Goal: Task Accomplishment & Management: Use online tool/utility

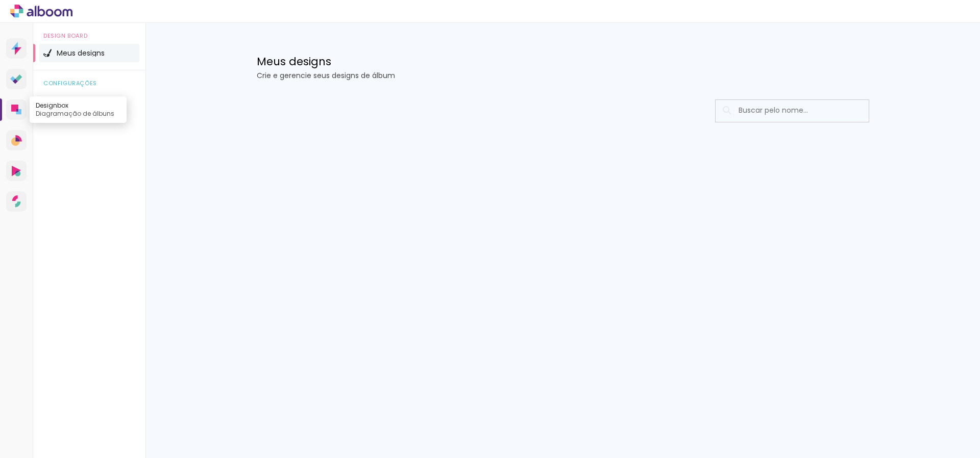
click at [14, 107] on icon at bounding box center [14, 108] width 7 height 7
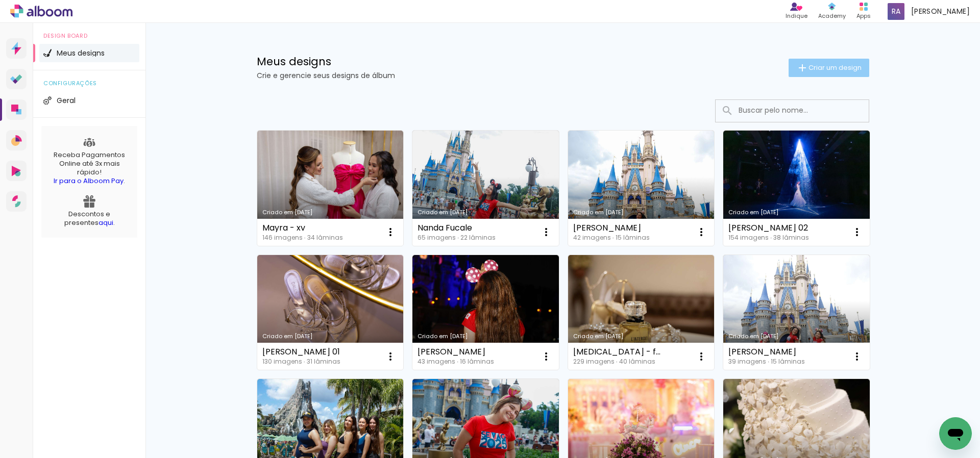
click at [825, 67] on span "Criar um design" at bounding box center [834, 67] width 53 height 7
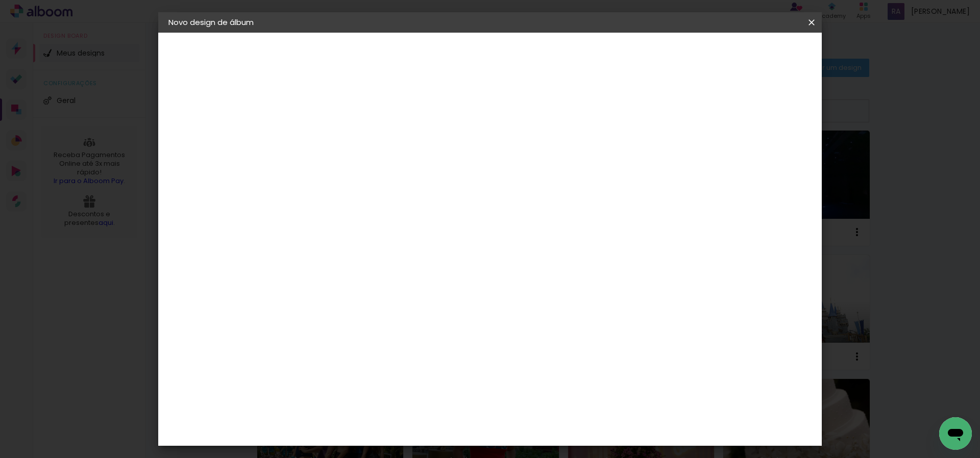
click at [335, 138] on input at bounding box center [335, 137] width 0 height 16
type input "[PERSON_NAME]"
type paper-input "[PERSON_NAME]"
click at [0, 0] on slot "Avançar" at bounding box center [0, 0] width 0 height 0
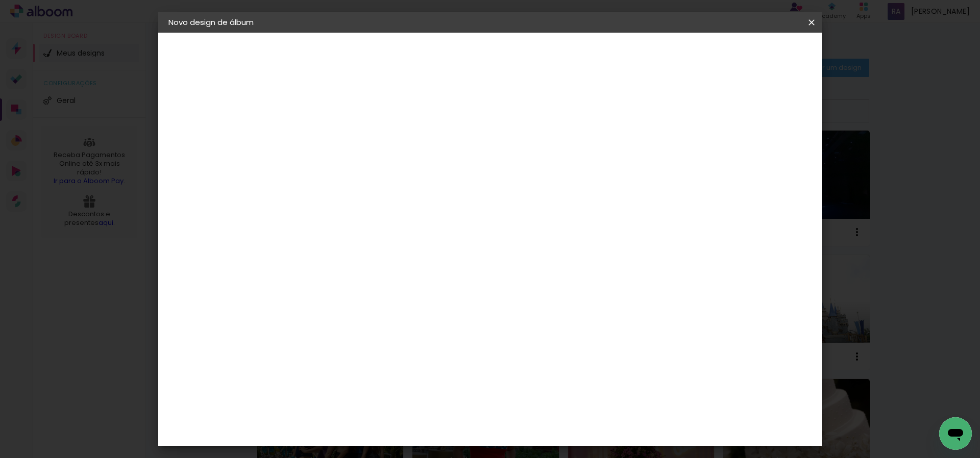
click at [372, 425] on div "DreambooksPro" at bounding box center [362, 429] width 66 height 8
click at [0, 0] on slot "Avançar" at bounding box center [0, 0] width 0 height 0
click at [375, 170] on input "text" at bounding box center [355, 178] width 40 height 16
click at [571, 163] on paper-item "Álbum" at bounding box center [556, 169] width 204 height 20
type input "Álbum"
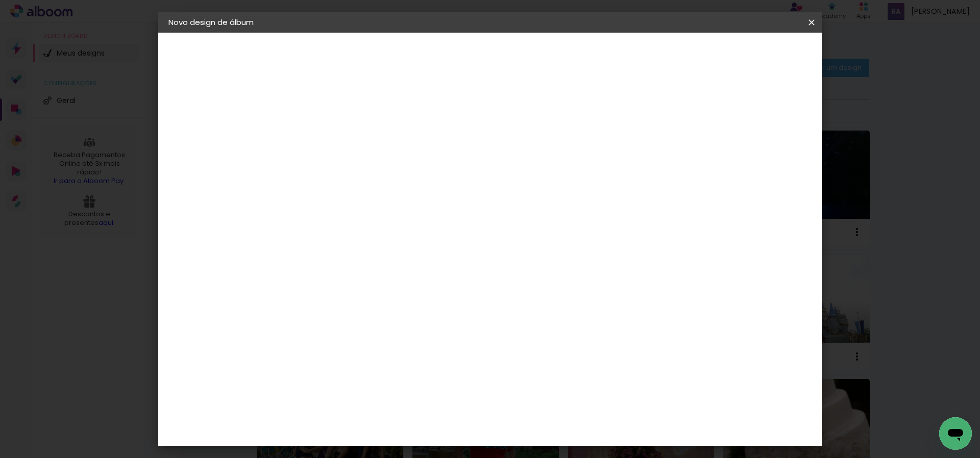
scroll to position [230, 0]
click at [404, 379] on span "23 × 31" at bounding box center [380, 389] width 47 height 21
click at [0, 0] on slot "Avançar" at bounding box center [0, 0] width 0 height 0
click at [684, 56] on span "Iniciar design" at bounding box center [660, 54] width 46 height 7
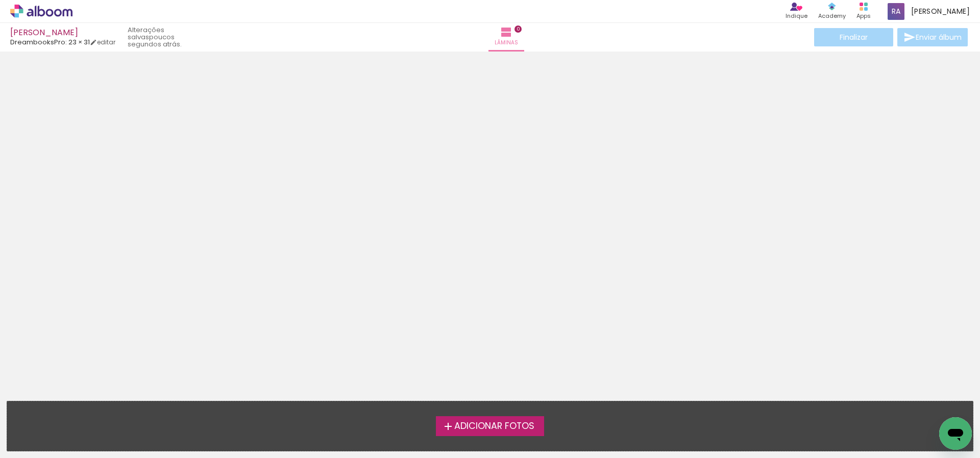
click at [486, 426] on span "Adicionar Fotos" at bounding box center [494, 426] width 80 height 9
click at [0, 0] on input "file" at bounding box center [0, 0] width 0 height 0
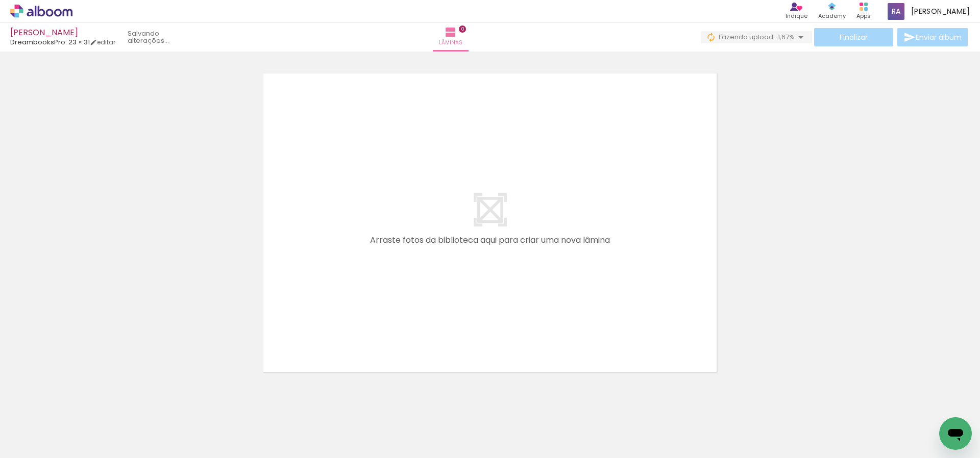
scroll to position [28, 0]
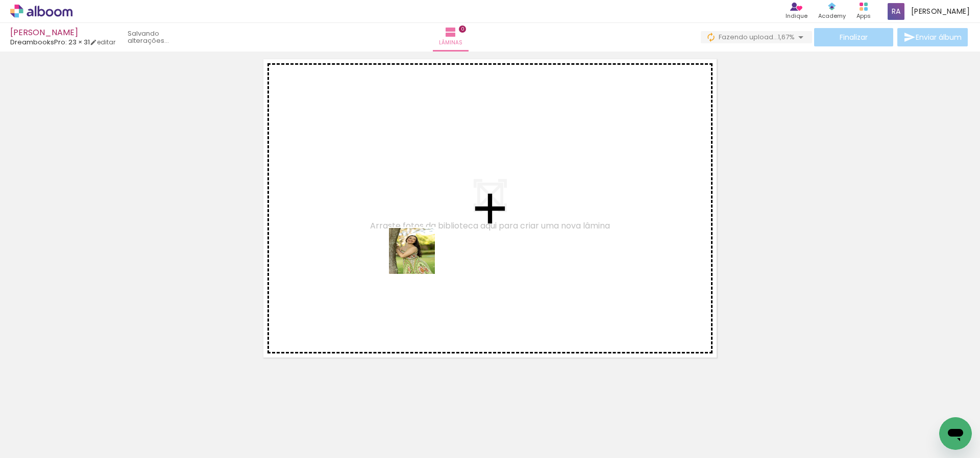
drag, startPoint x: 109, startPoint y: 422, endPoint x: 207, endPoint y: 378, distance: 107.6
click at [419, 259] on quentale-workspace at bounding box center [490, 229] width 980 height 458
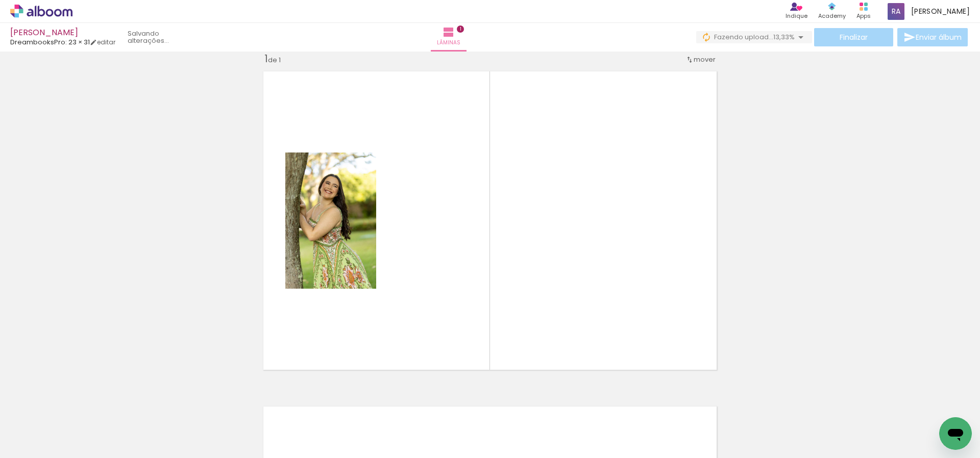
scroll to position [13, 0]
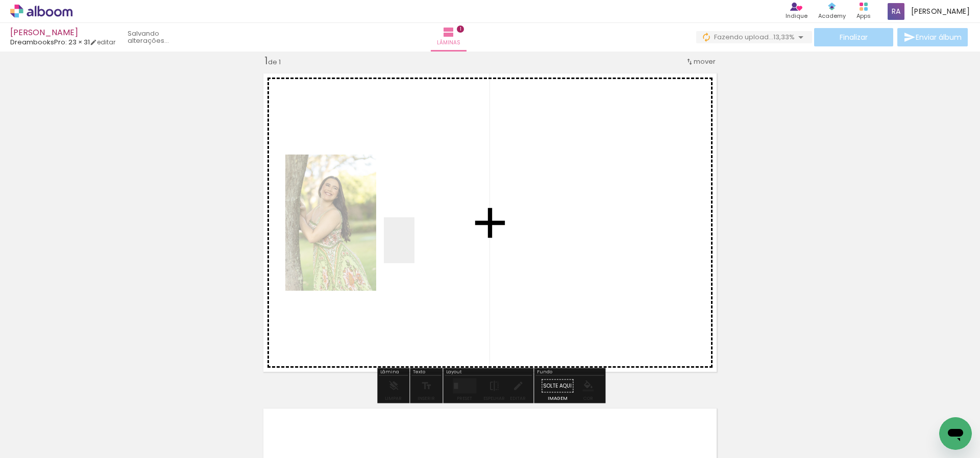
click at [423, 245] on quentale-workspace at bounding box center [490, 229] width 980 height 458
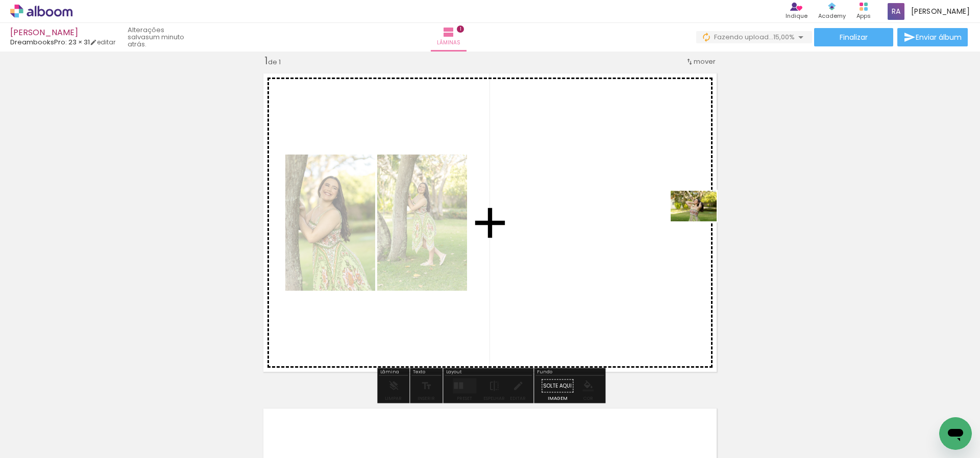
drag, startPoint x: 653, startPoint y: 232, endPoint x: 698, endPoint y: 224, distance: 45.7
click at [698, 224] on quentale-workspace at bounding box center [490, 229] width 980 height 458
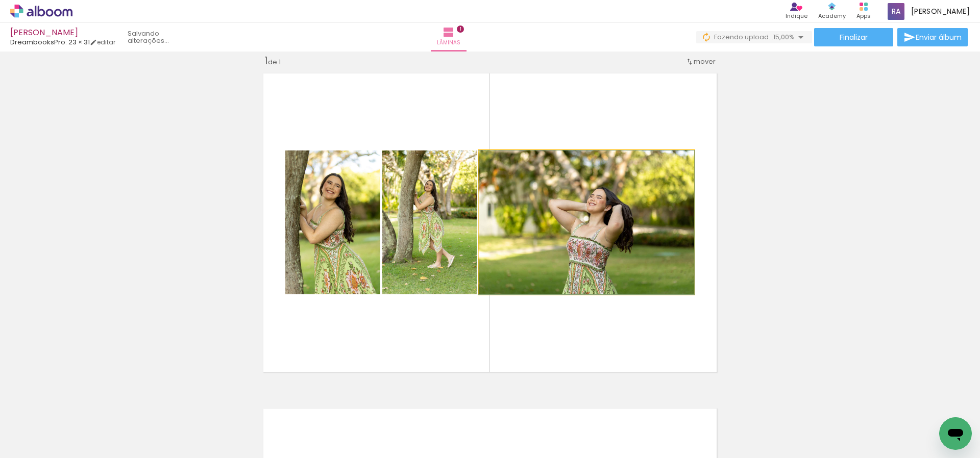
click at [597, 262] on quentale-photo at bounding box center [586, 223] width 215 height 144
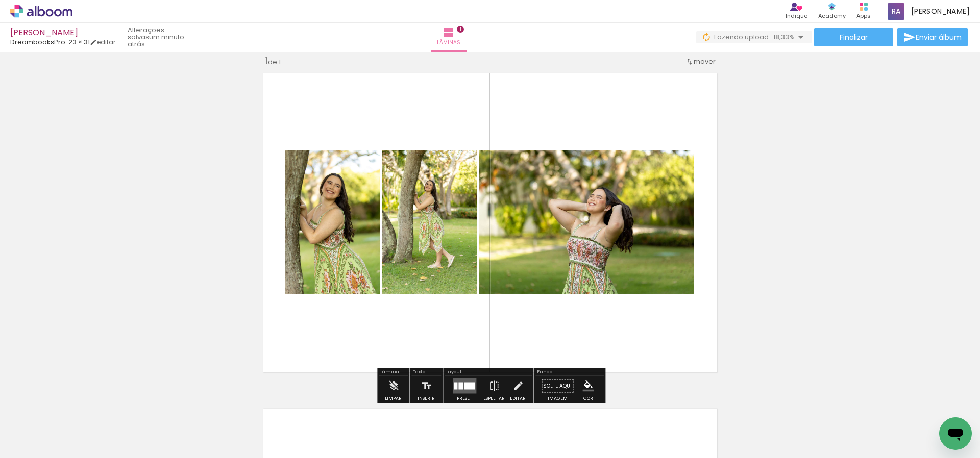
click at [464, 384] on div at bounding box center [469, 386] width 11 height 7
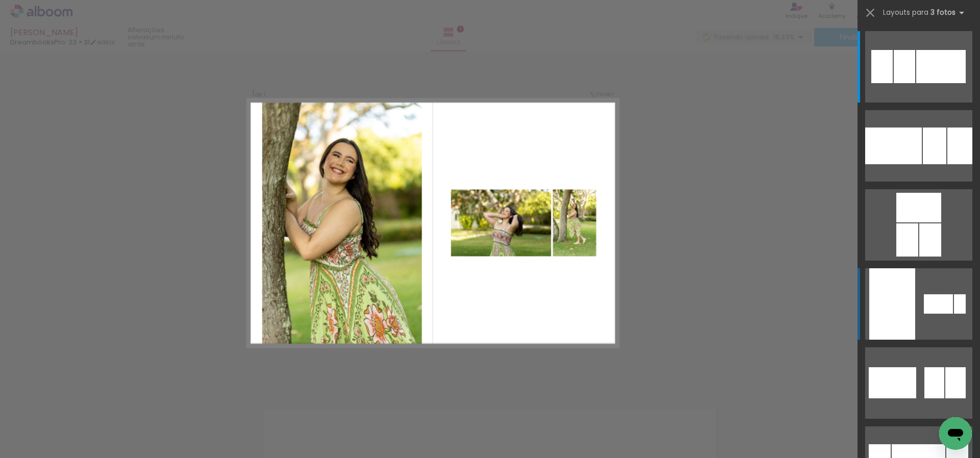
scroll to position [17, 0]
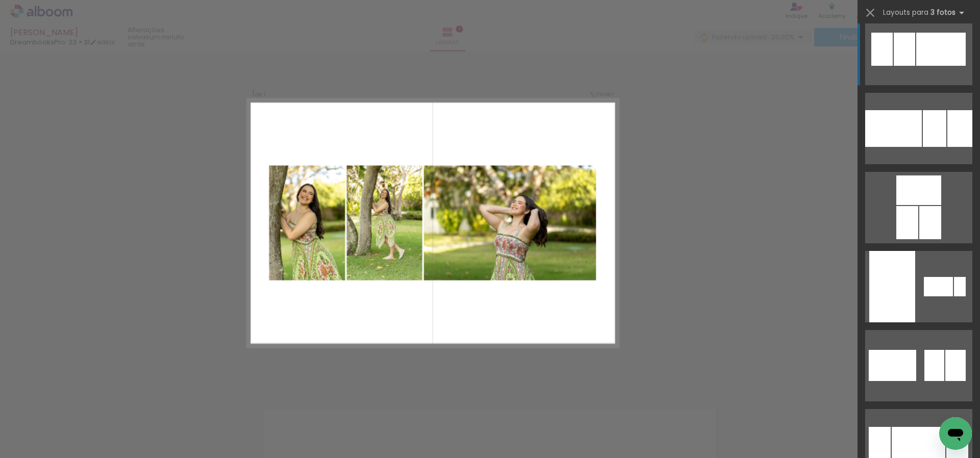
click at [935, 57] on div at bounding box center [941, 49] width 50 height 33
click at [922, 39] on div at bounding box center [941, 49] width 50 height 33
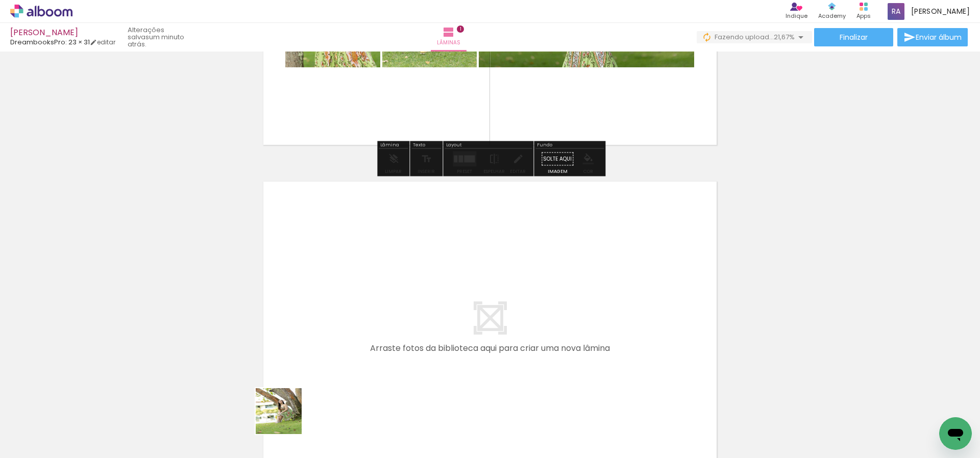
click at [351, 317] on quentale-workspace at bounding box center [490, 229] width 980 height 458
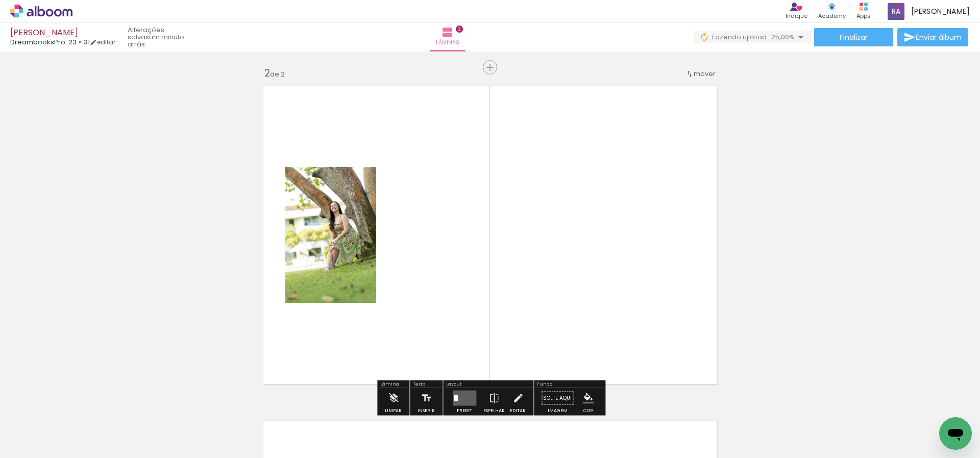
scroll to position [349, 0]
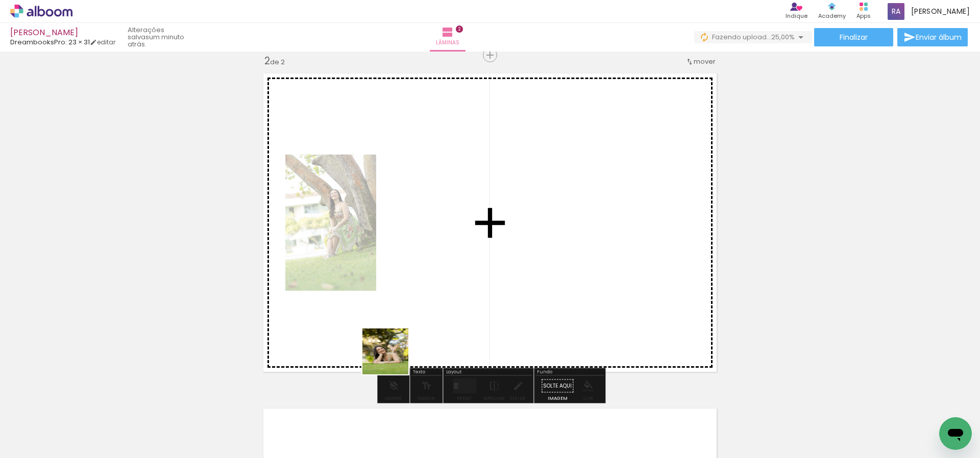
drag, startPoint x: 393, startPoint y: 359, endPoint x: 487, endPoint y: 259, distance: 137.6
click at [487, 259] on quentale-workspace at bounding box center [490, 229] width 980 height 458
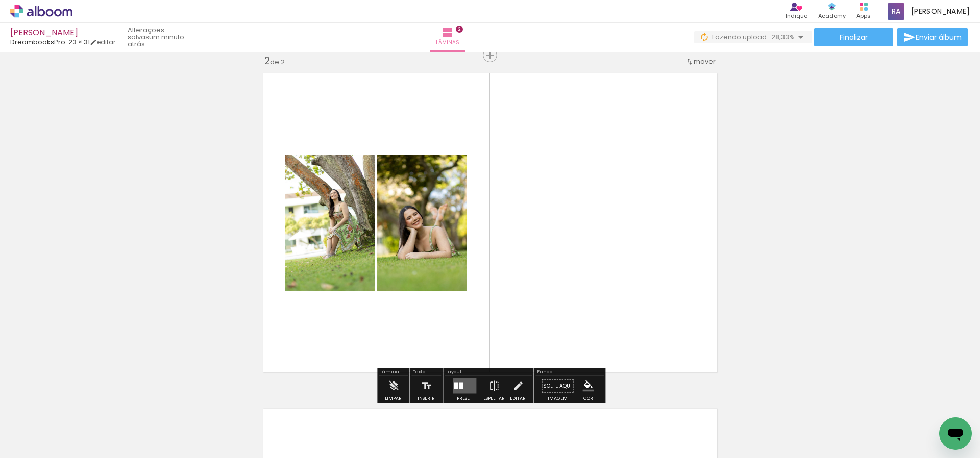
click at [459, 387] on div at bounding box center [461, 386] width 4 height 7
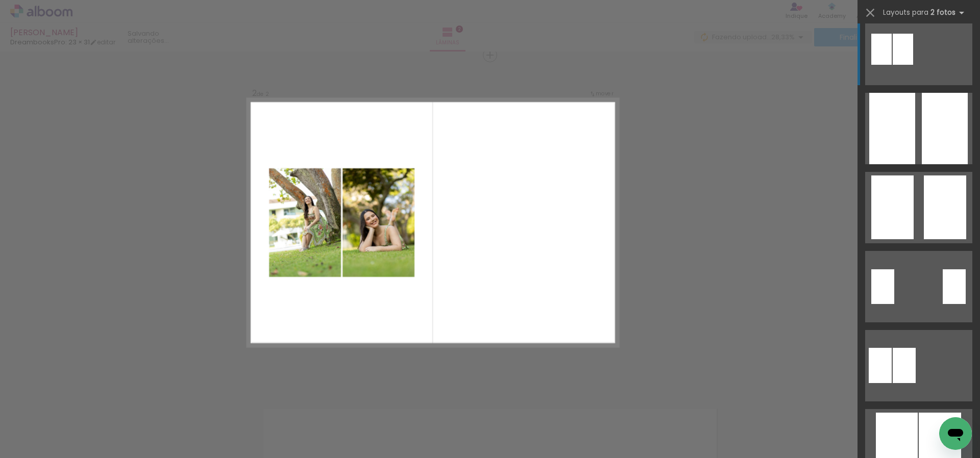
scroll to position [0, 0]
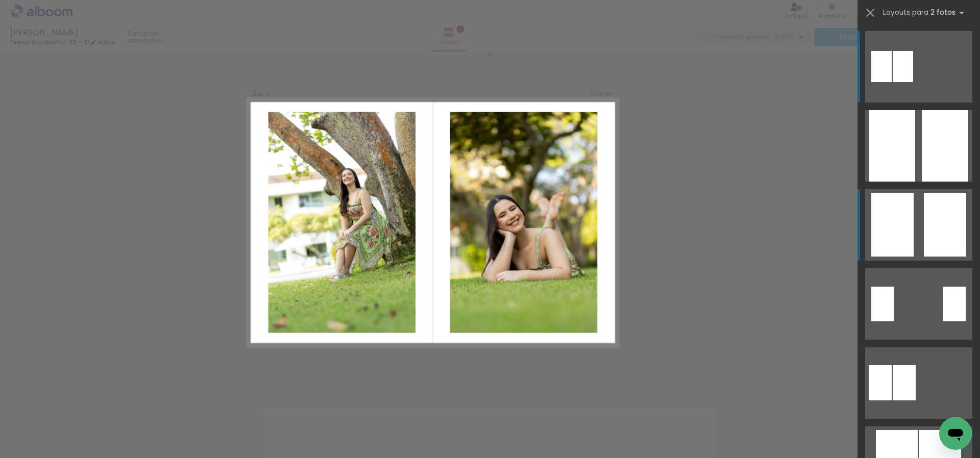
click at [931, 223] on div at bounding box center [945, 225] width 42 height 64
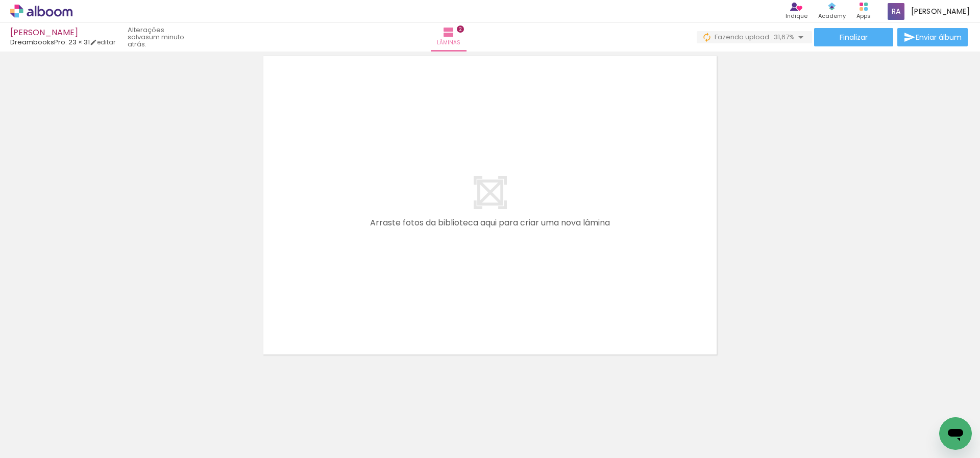
drag, startPoint x: 415, startPoint y: 370, endPoint x: 451, endPoint y: 248, distance: 127.7
click at [451, 248] on quentale-workspace at bounding box center [490, 229] width 980 height 458
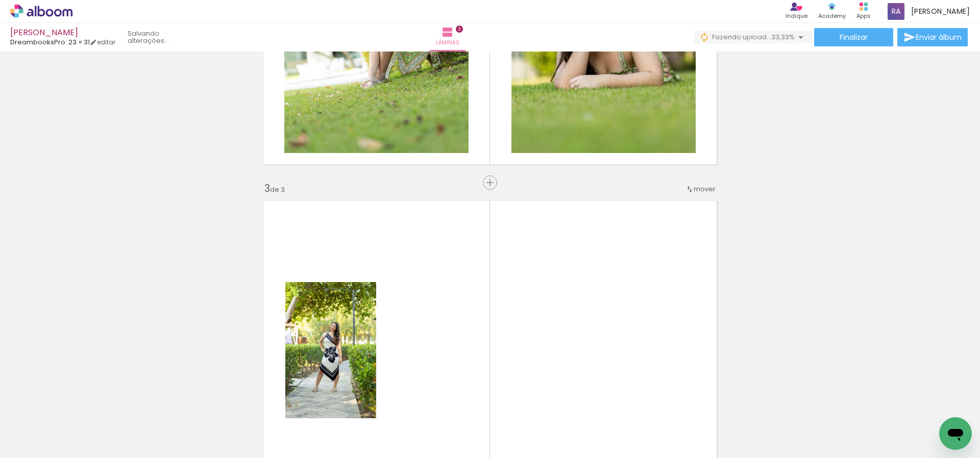
scroll to position [552, 0]
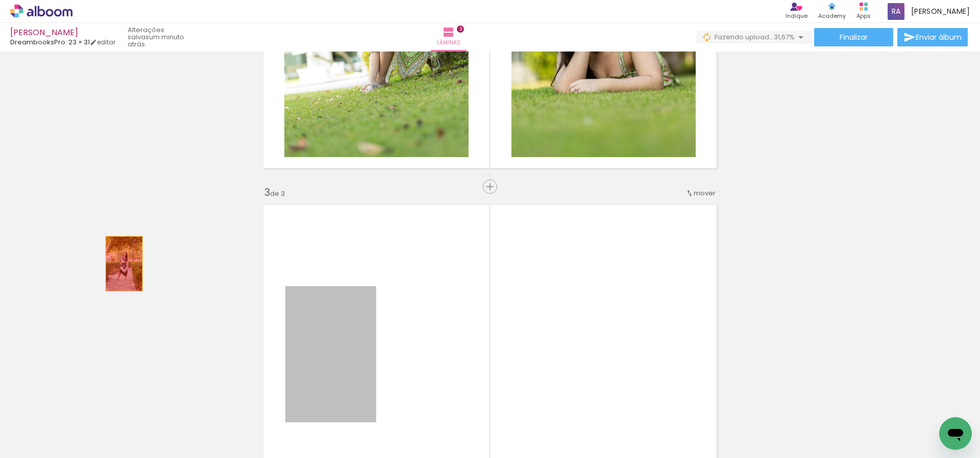
drag, startPoint x: 314, startPoint y: 327, endPoint x: 124, endPoint y: 264, distance: 200.6
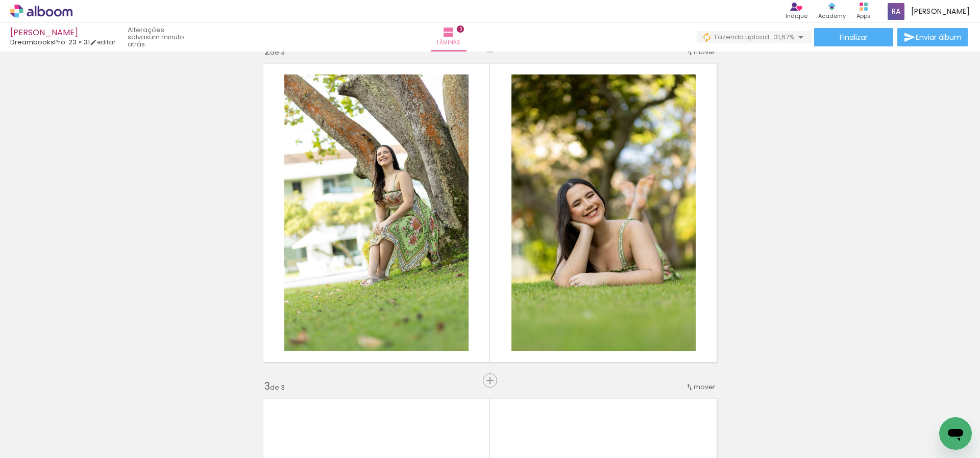
scroll to position [336, 0]
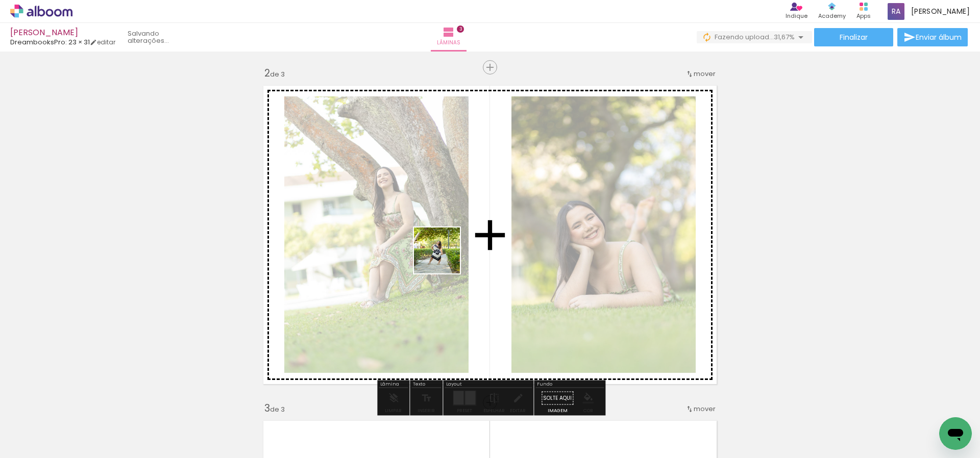
drag, startPoint x: 392, startPoint y: 427, endPoint x: 444, endPoint y: 258, distance: 176.3
click at [444, 258] on quentale-workspace at bounding box center [490, 229] width 980 height 458
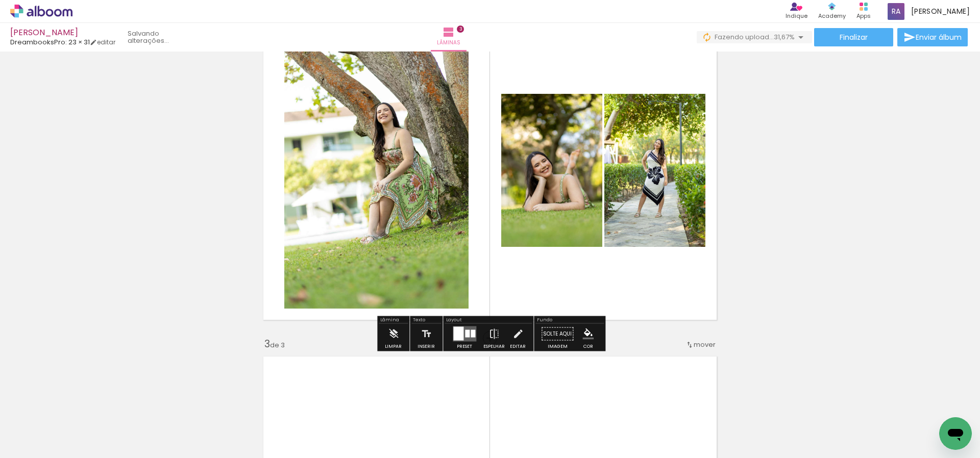
scroll to position [416, 0]
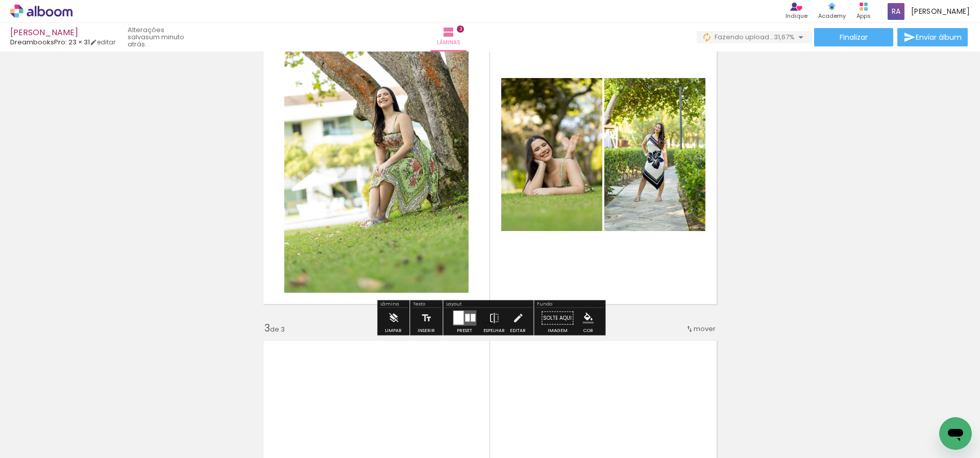
click at [461, 317] on quentale-layouter at bounding box center [464, 318] width 23 height 15
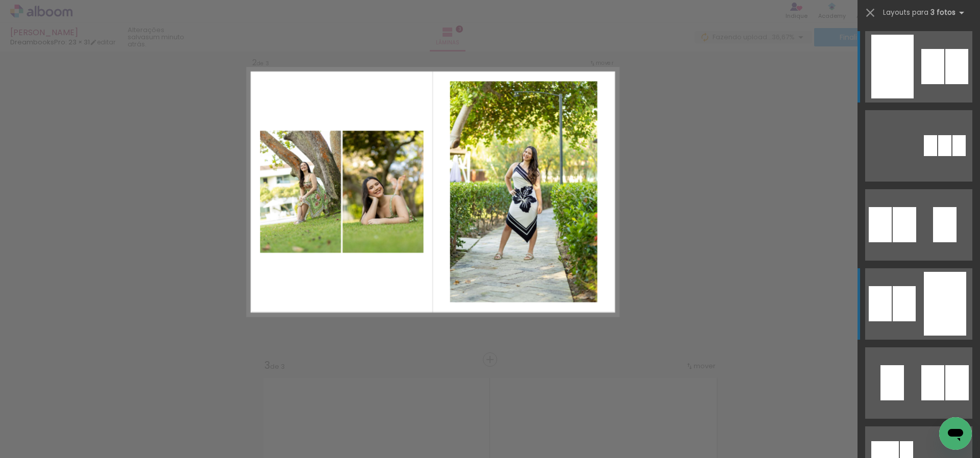
scroll to position [349, 0]
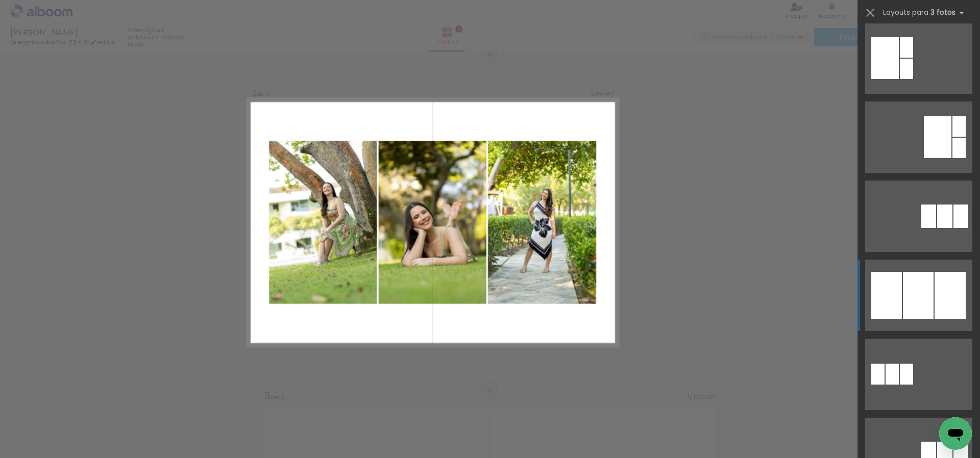
click at [923, 297] on div at bounding box center [918, 295] width 31 height 47
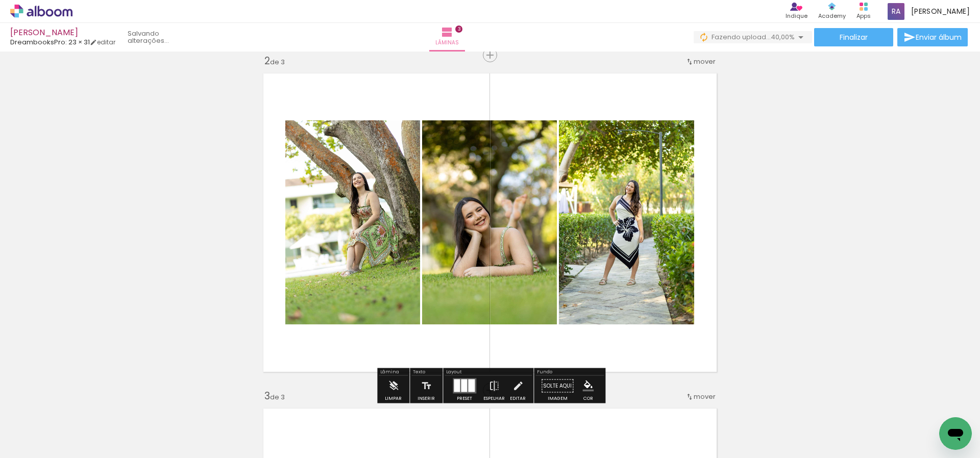
scroll to position [393, 0]
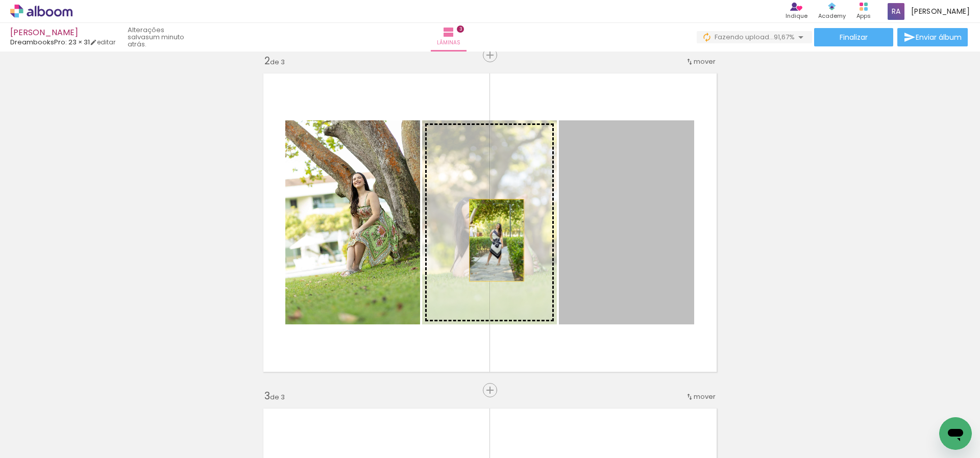
drag, startPoint x: 653, startPoint y: 237, endPoint x: 496, endPoint y: 240, distance: 156.7
click at [0, 0] on slot at bounding box center [0, 0] width 0 height 0
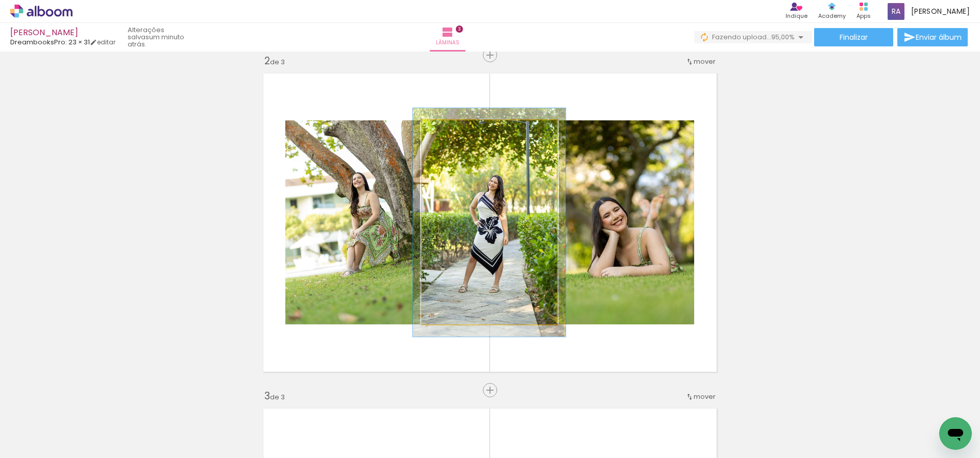
type paper-slider "113"
drag, startPoint x: 450, startPoint y: 131, endPoint x: 468, endPoint y: 153, distance: 28.6
click at [453, 130] on div at bounding box center [450, 131] width 9 height 9
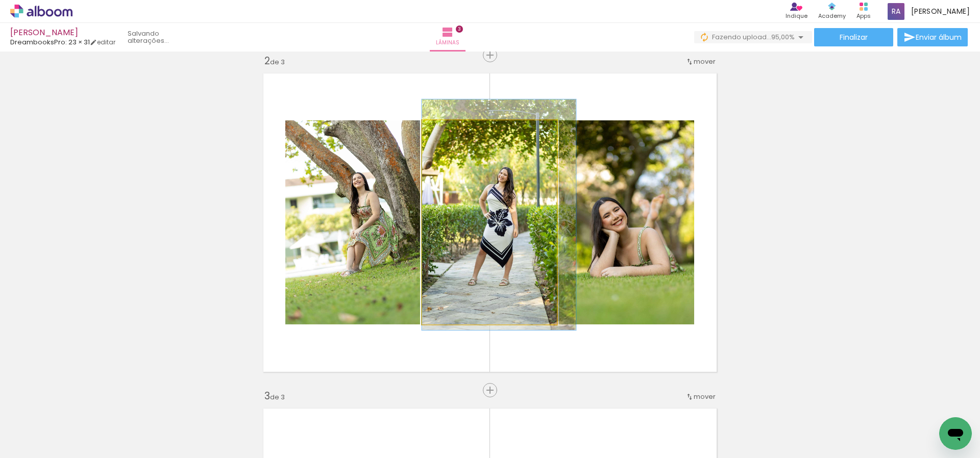
drag, startPoint x: 514, startPoint y: 203, endPoint x: 524, endPoint y: 197, distance: 10.5
click at [524, 197] on div at bounding box center [499, 215] width 154 height 231
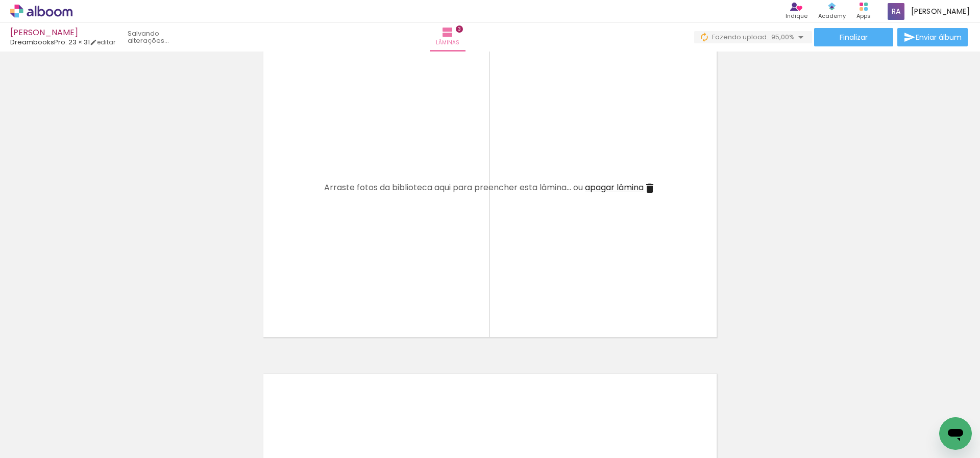
drag, startPoint x: 464, startPoint y: 297, endPoint x: 468, endPoint y: 257, distance: 39.6
click at [465, 255] on quentale-workspace at bounding box center [490, 229] width 980 height 458
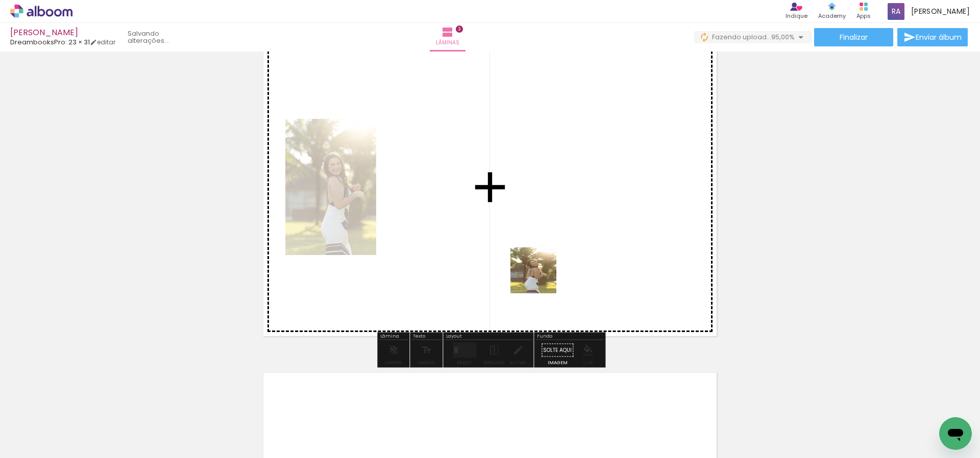
drag, startPoint x: 536, startPoint y: 311, endPoint x: 557, endPoint y: 229, distance: 85.4
click at [557, 229] on quentale-workspace at bounding box center [490, 229] width 980 height 458
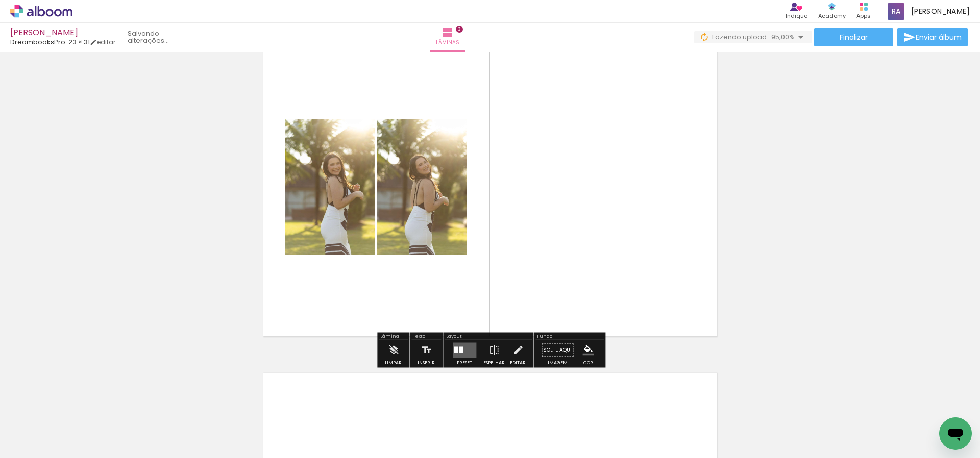
scroll to position [724, 0]
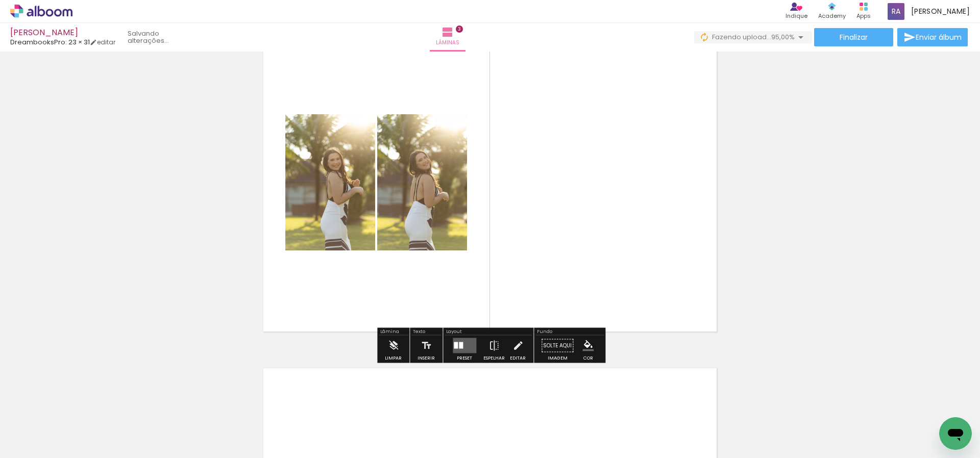
click at [460, 348] on div at bounding box center [461, 345] width 4 height 7
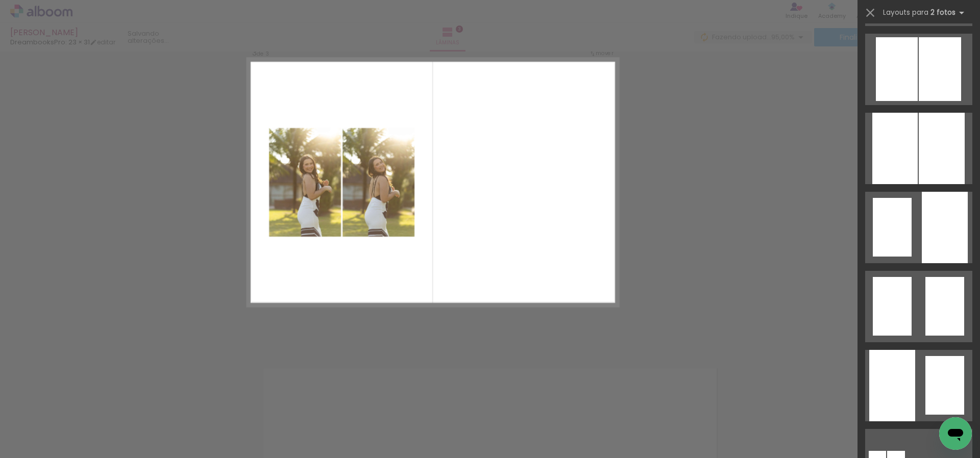
scroll to position [0, 0]
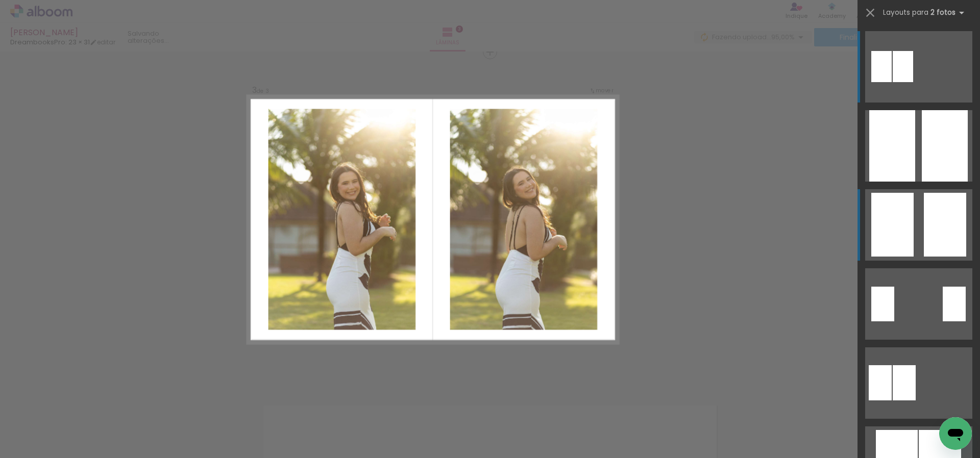
click at [941, 230] on div at bounding box center [945, 225] width 42 height 64
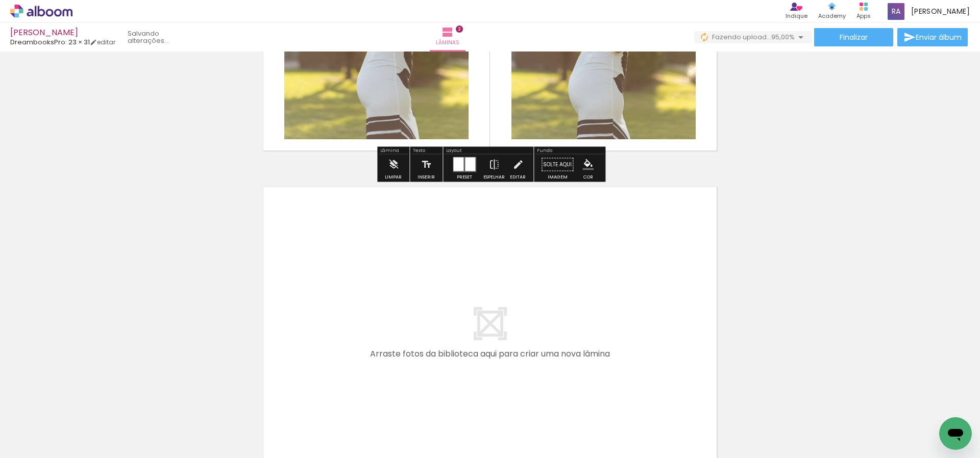
click at [609, 304] on quentale-workspace at bounding box center [490, 229] width 980 height 458
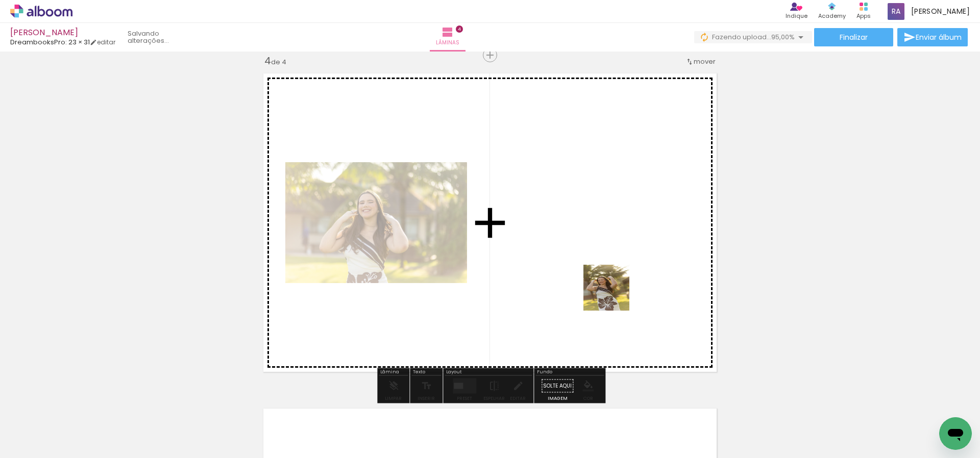
scroll to position [1019, 0]
drag, startPoint x: 624, startPoint y: 425, endPoint x: 628, endPoint y: 237, distance: 188.4
click at [628, 251] on quentale-workspace at bounding box center [490, 229] width 980 height 458
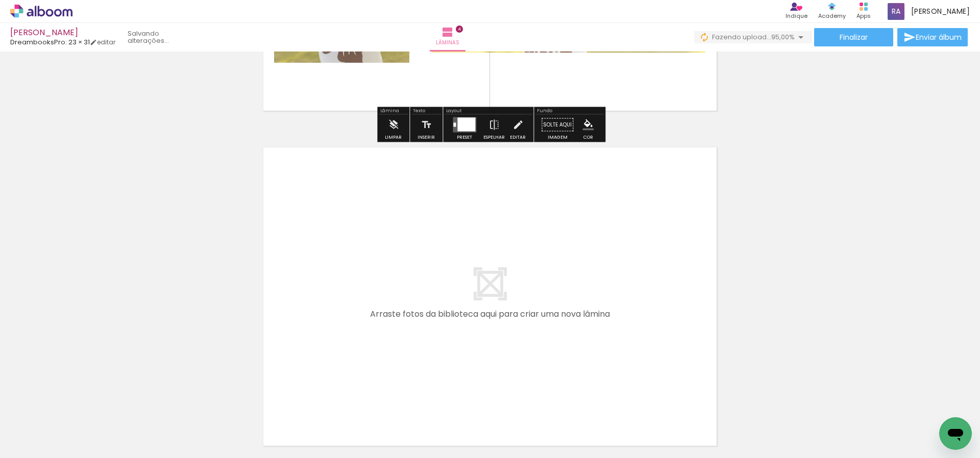
drag, startPoint x: 633, startPoint y: 327, endPoint x: 622, endPoint y: 306, distance: 23.5
click at [622, 306] on quentale-workspace at bounding box center [490, 229] width 980 height 458
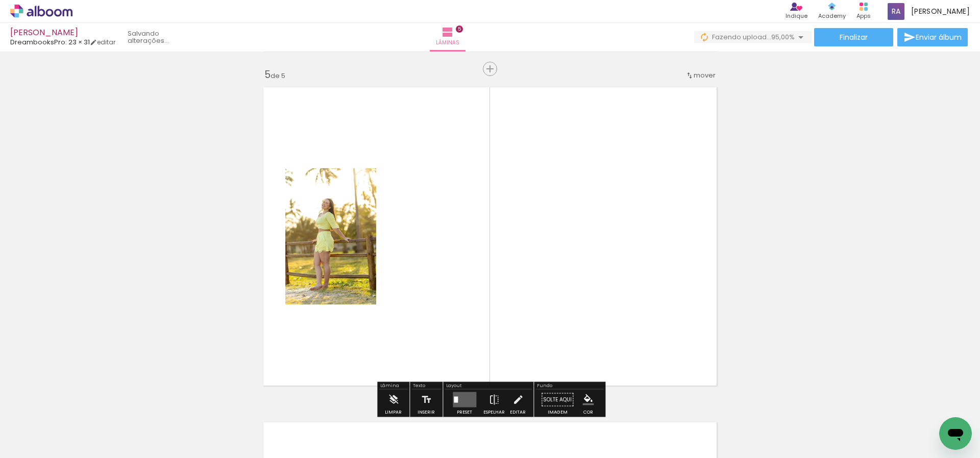
scroll to position [1354, 0]
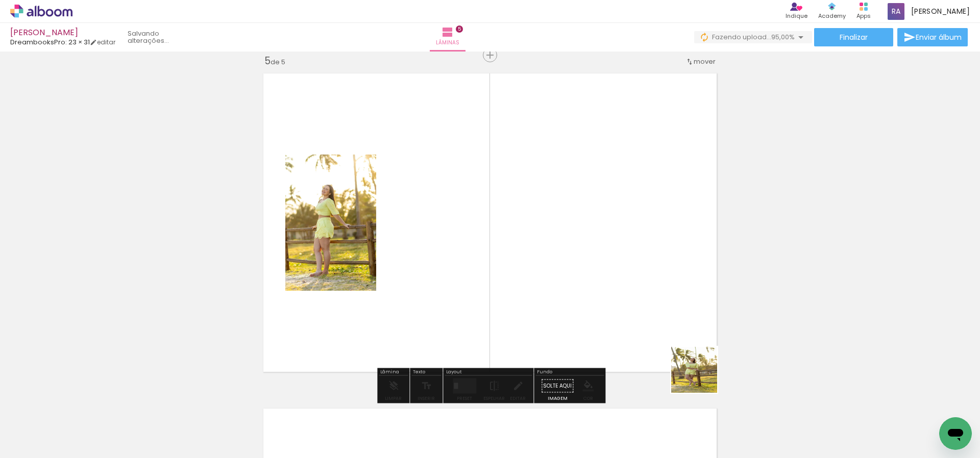
drag, startPoint x: 702, startPoint y: 378, endPoint x: 696, endPoint y: 338, distance: 40.2
click at [627, 281] on quentale-workspace at bounding box center [490, 229] width 980 height 458
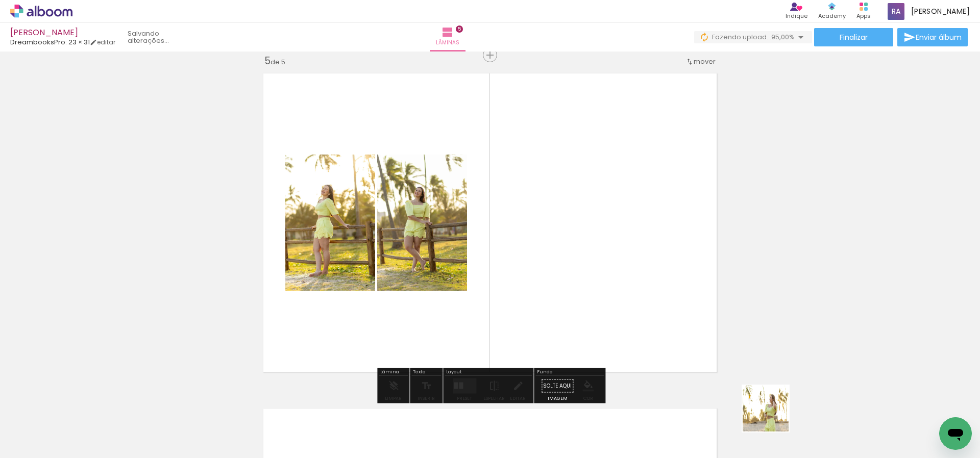
click at [641, 256] on quentale-workspace at bounding box center [490, 229] width 980 height 458
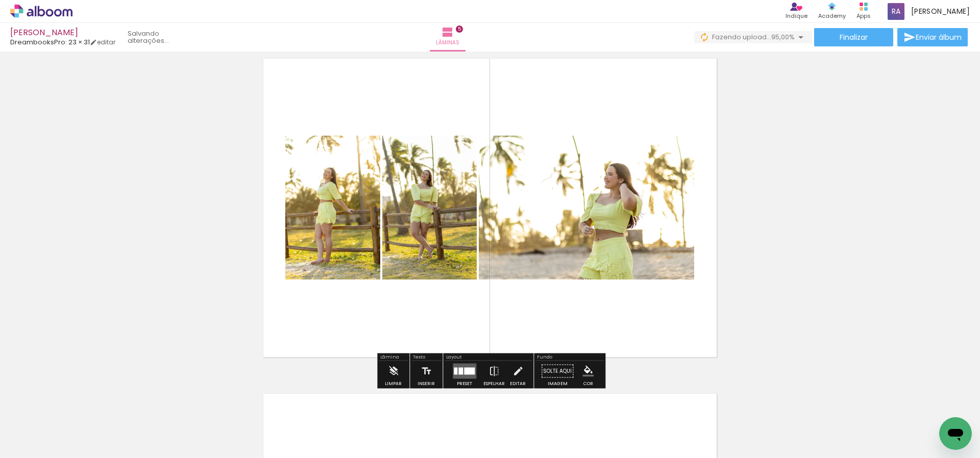
scroll to position [1383, 0]
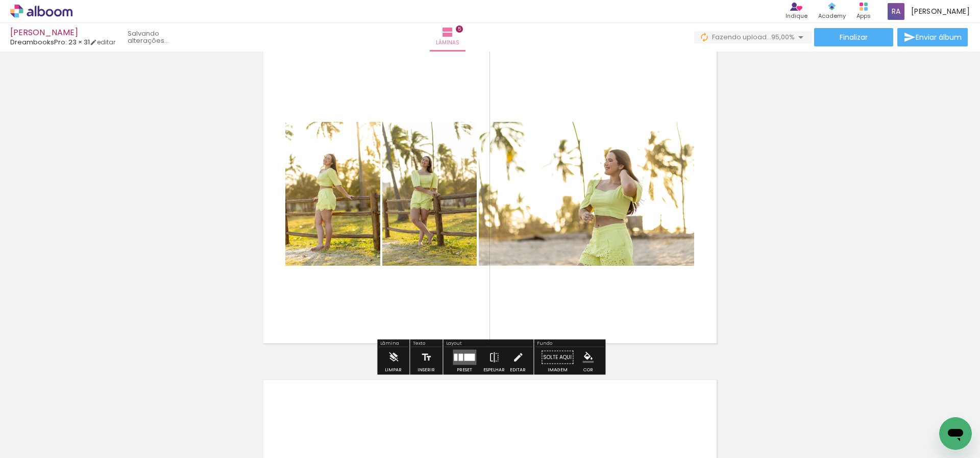
click at [465, 357] on div at bounding box center [469, 357] width 11 height 7
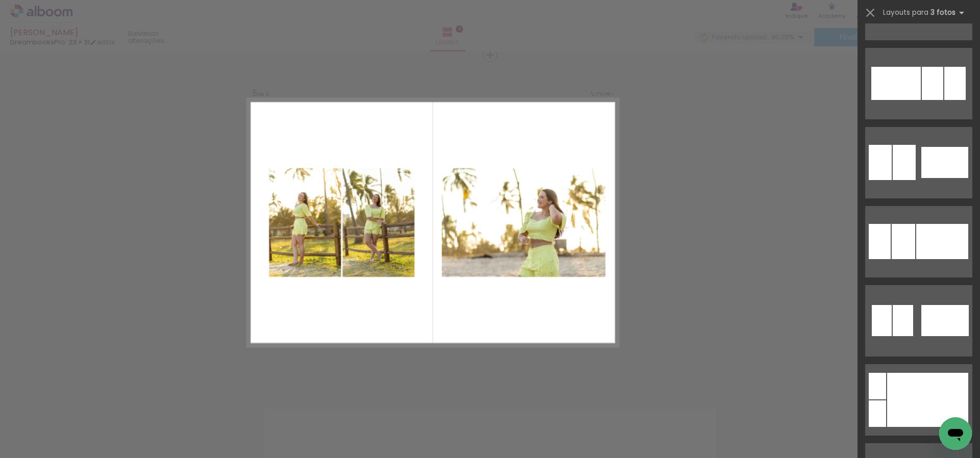
scroll to position [1023, 0]
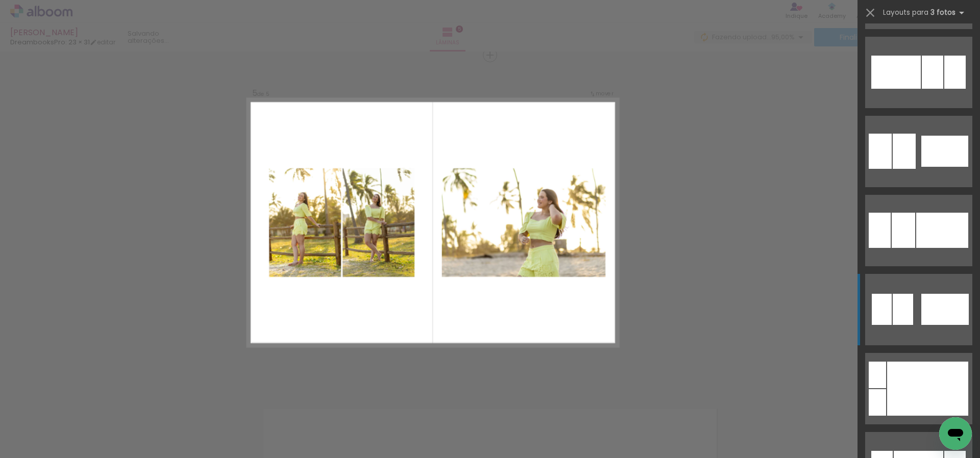
click at [917, 298] on quentale-layouter at bounding box center [918, 309] width 107 height 71
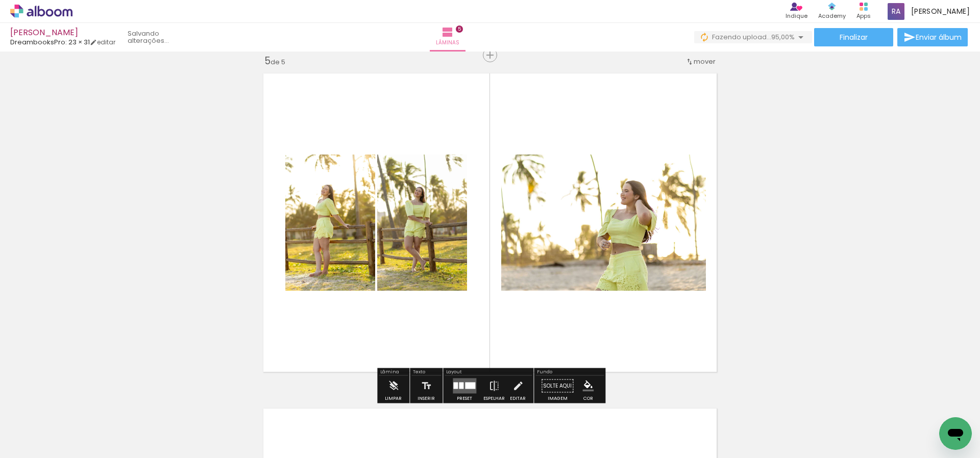
click at [465, 384] on div at bounding box center [470, 386] width 10 height 7
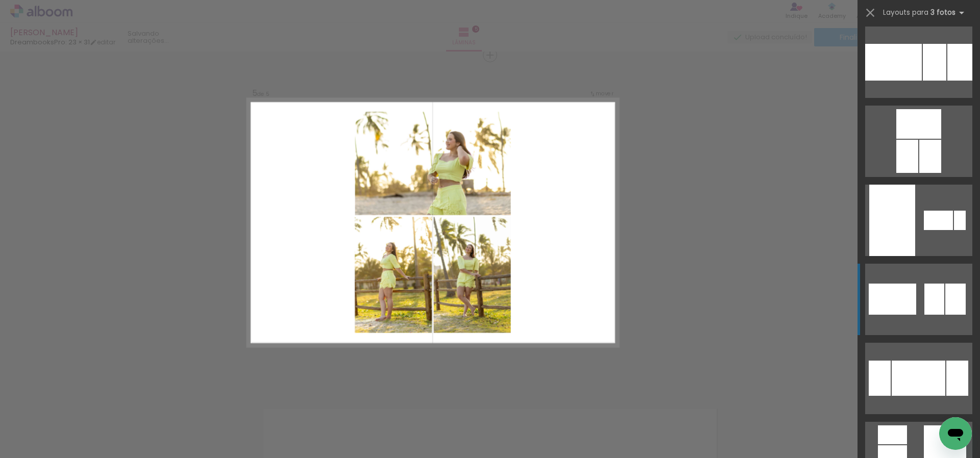
scroll to position [0, 0]
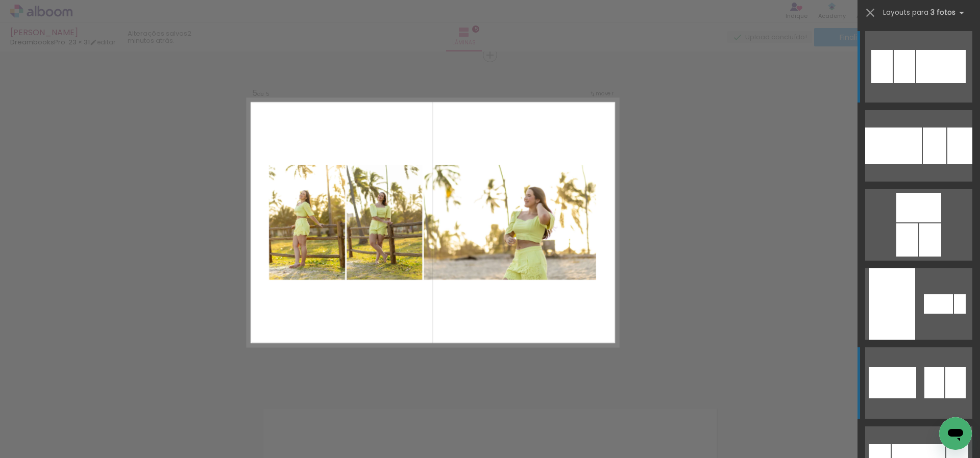
click at [927, 65] on div at bounding box center [941, 66] width 50 height 33
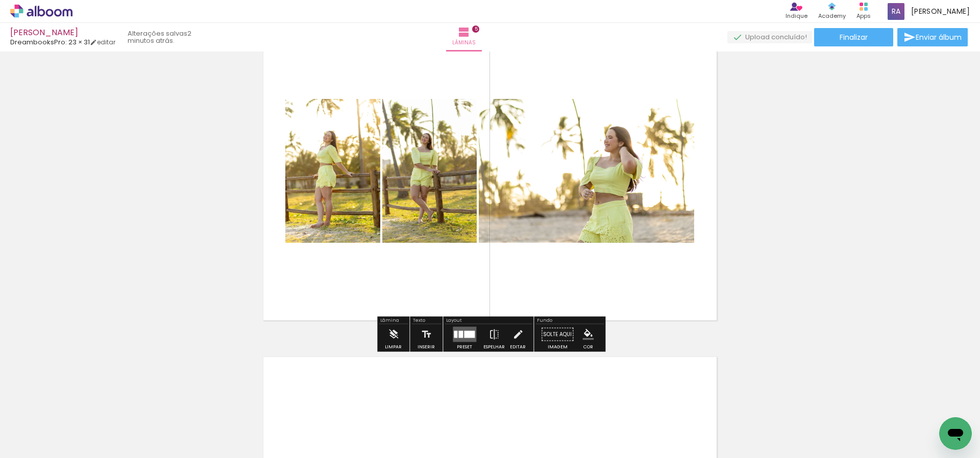
scroll to position [1400, 0]
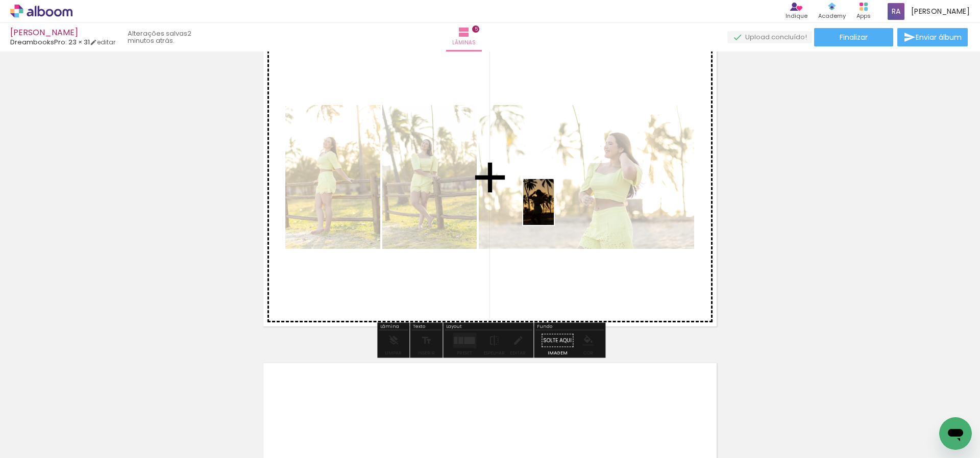
drag, startPoint x: 495, startPoint y: 426, endPoint x: 554, endPoint y: 210, distance: 224.3
click at [554, 210] on quentale-workspace at bounding box center [490, 229] width 980 height 458
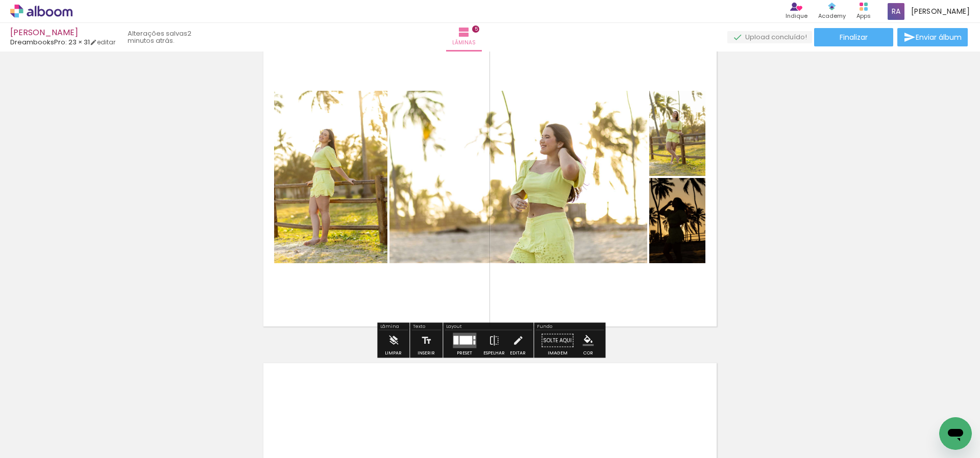
click at [465, 340] on div at bounding box center [465, 340] width 13 height 9
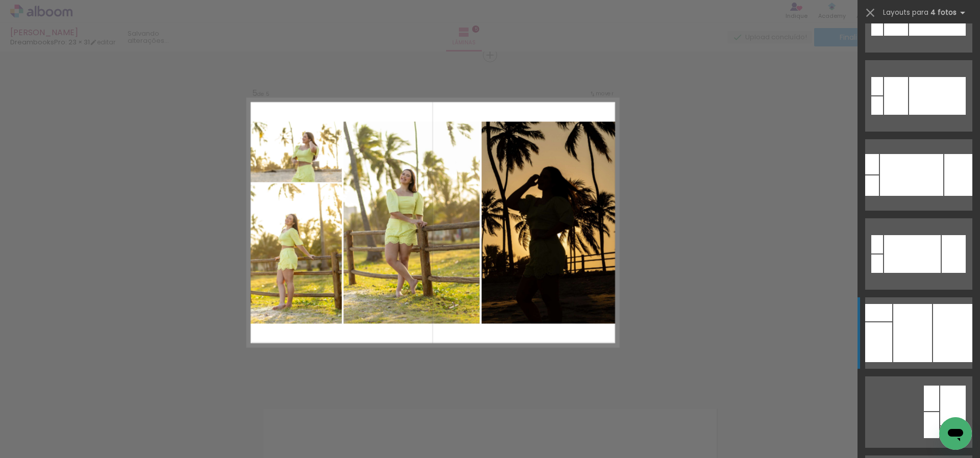
scroll to position [765, 0]
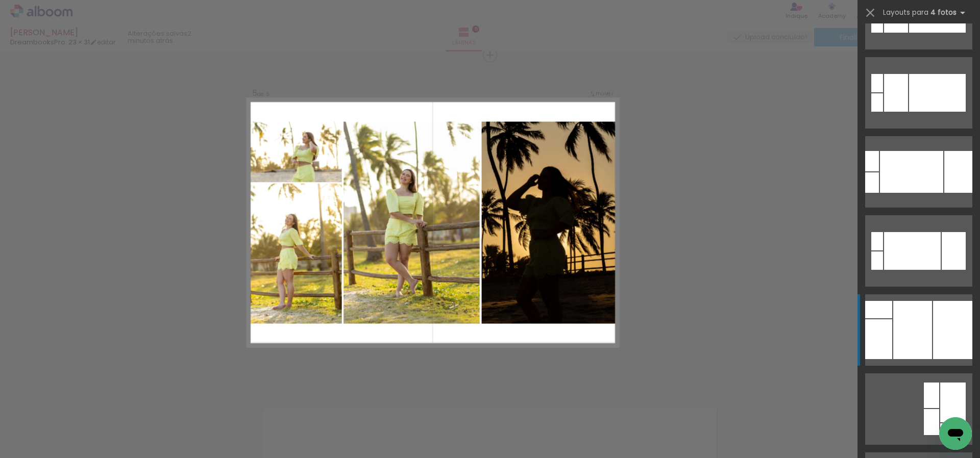
click at [925, 332] on div at bounding box center [912, 330] width 39 height 58
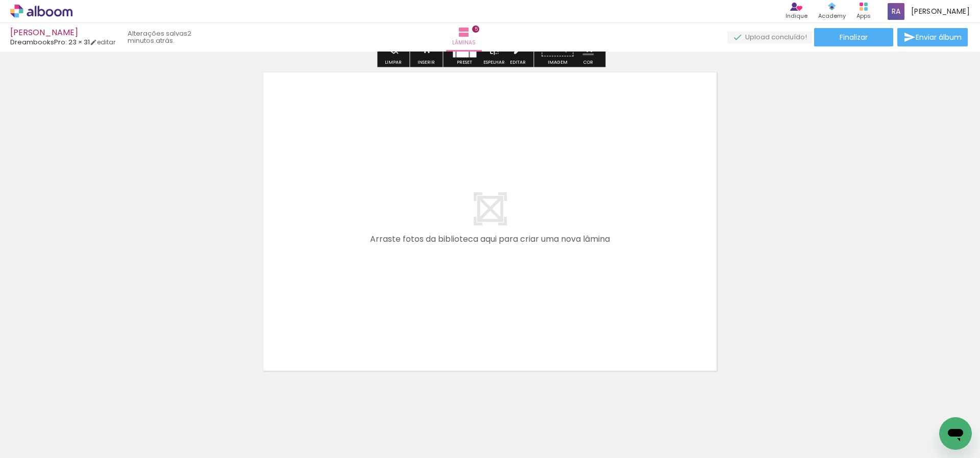
scroll to position [1709, 0]
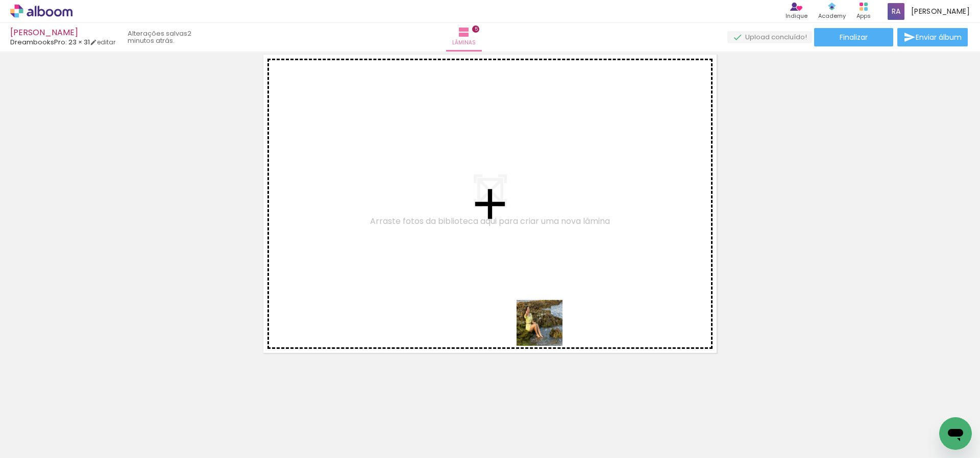
drag, startPoint x: 548, startPoint y: 358, endPoint x: 548, endPoint y: 276, distance: 81.7
click at [548, 276] on quentale-workspace at bounding box center [490, 229] width 980 height 458
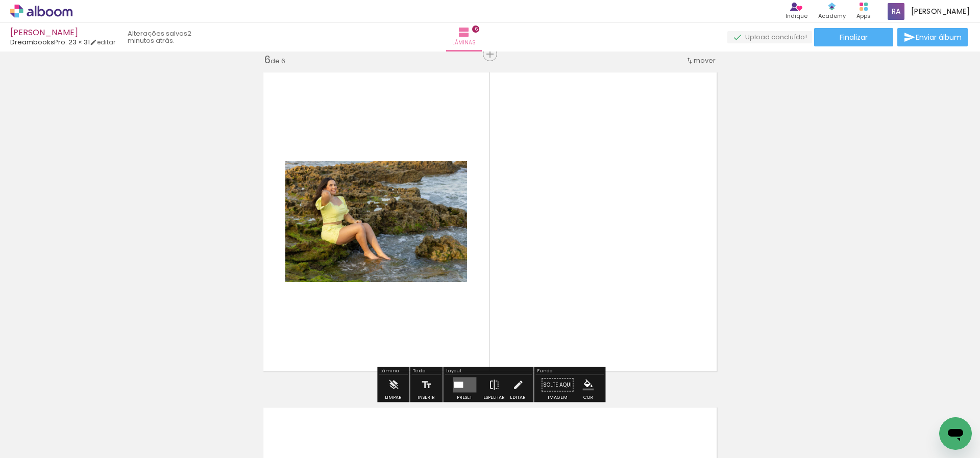
scroll to position [1690, 0]
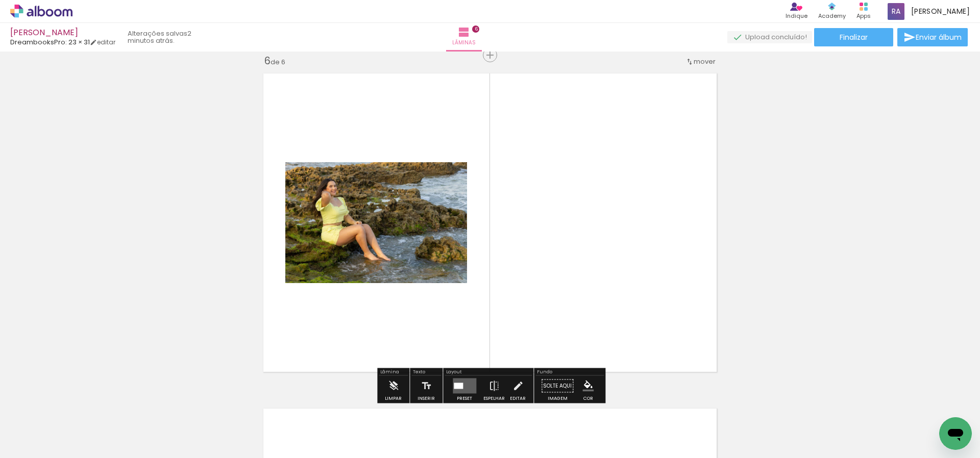
drag, startPoint x: 605, startPoint y: 257, endPoint x: 612, endPoint y: 235, distance: 23.4
click at [612, 235] on quentale-workspace at bounding box center [490, 229] width 980 height 458
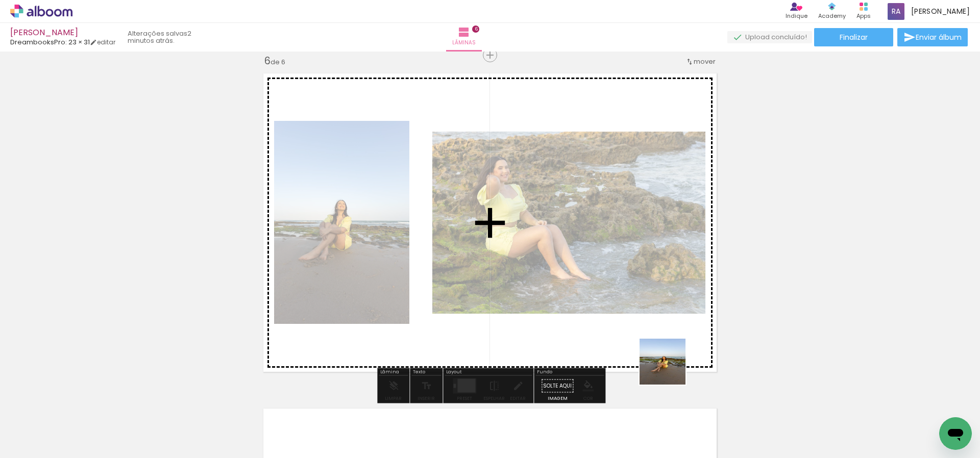
drag, startPoint x: 670, startPoint y: 369, endPoint x: 684, endPoint y: 288, distance: 82.9
click at [684, 288] on quentale-workspace at bounding box center [490, 229] width 980 height 458
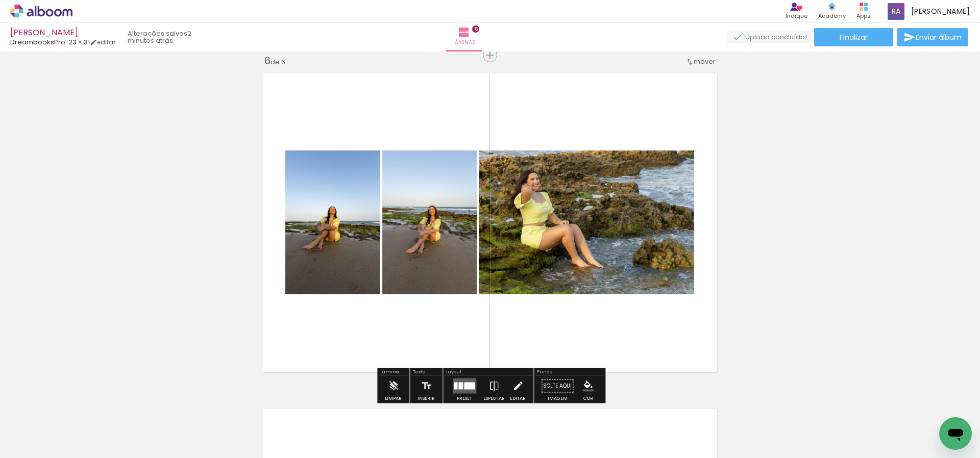
click at [464, 386] on div at bounding box center [469, 386] width 11 height 7
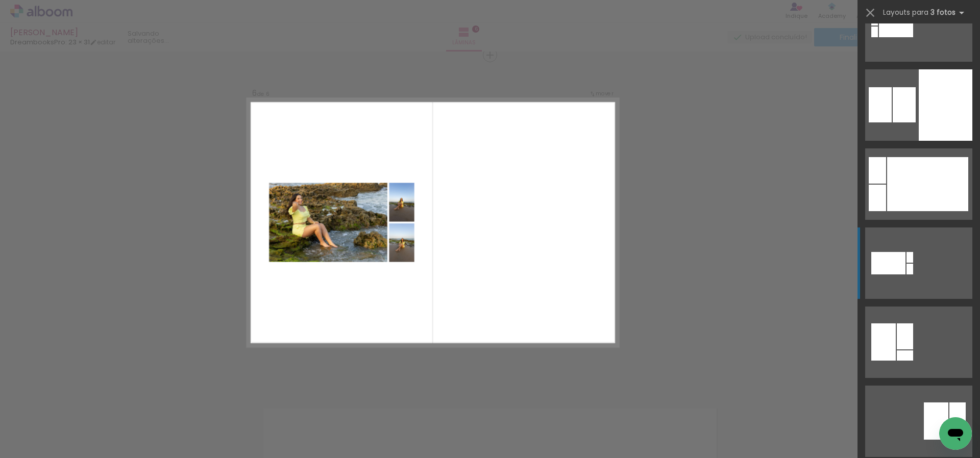
scroll to position [610, 0]
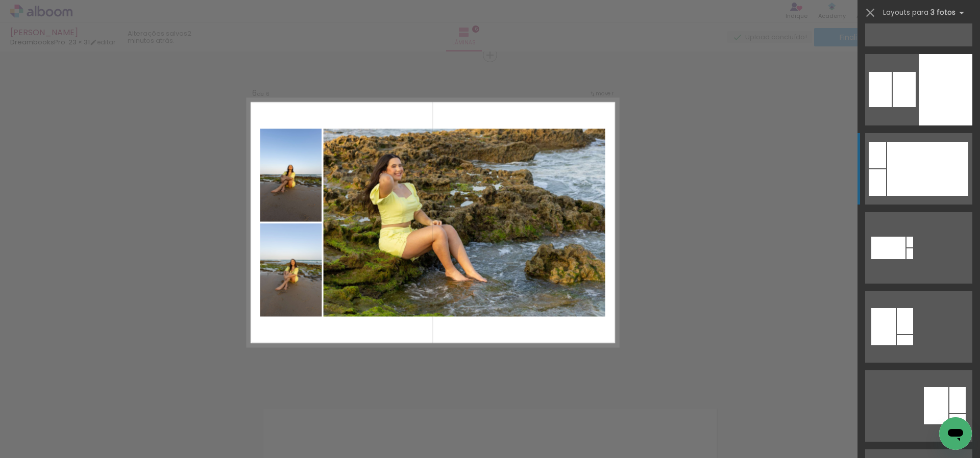
click at [922, 172] on div at bounding box center [927, 169] width 81 height 54
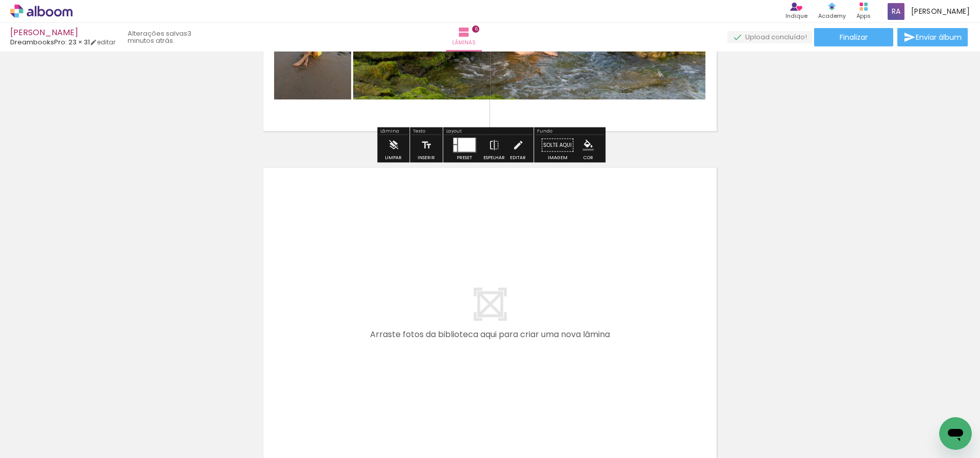
scroll to position [0, 708]
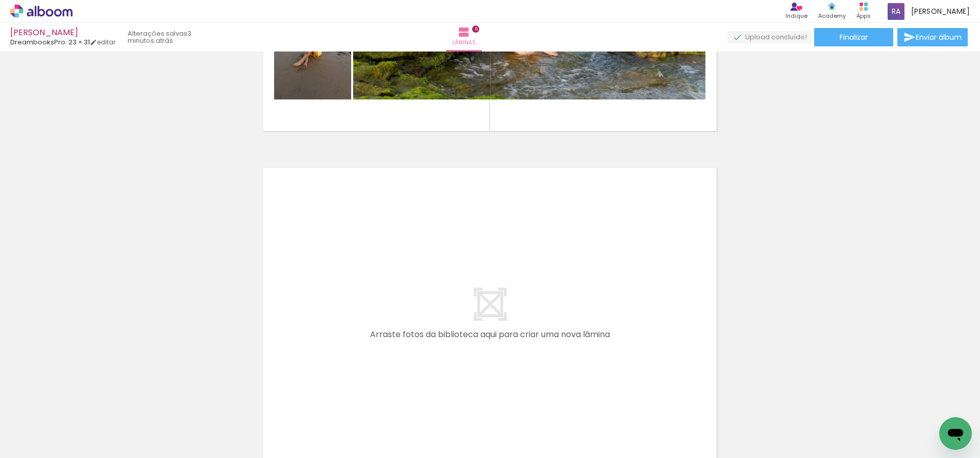
drag, startPoint x: 410, startPoint y: 303, endPoint x: 417, endPoint y: 278, distance: 25.5
click at [417, 278] on quentale-workspace at bounding box center [490, 229] width 980 height 458
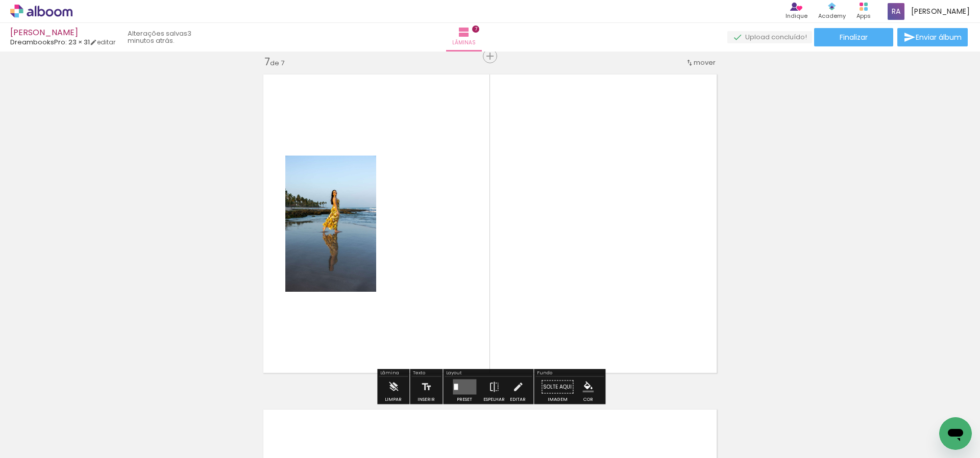
scroll to position [2025, 0]
drag, startPoint x: 472, startPoint y: 346, endPoint x: 566, endPoint y: 221, distance: 156.0
click at [566, 221] on quentale-workspace at bounding box center [490, 229] width 980 height 458
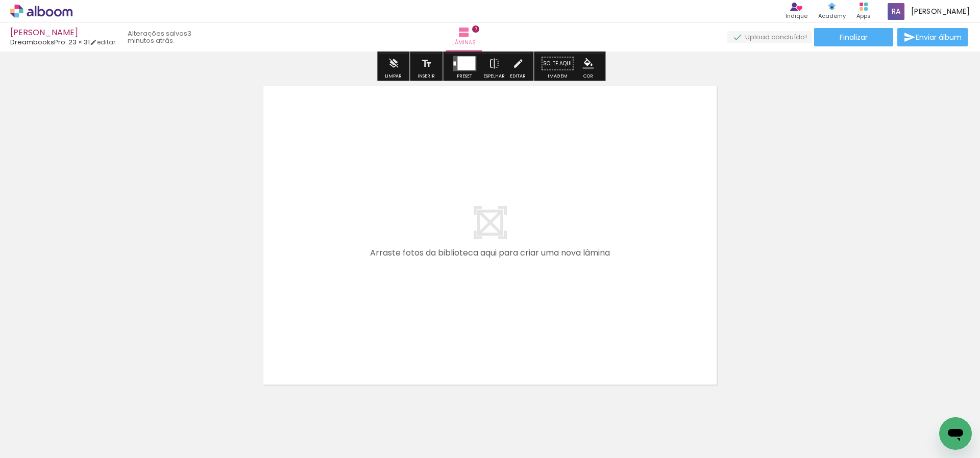
click at [513, 267] on quentale-workspace at bounding box center [490, 229] width 980 height 458
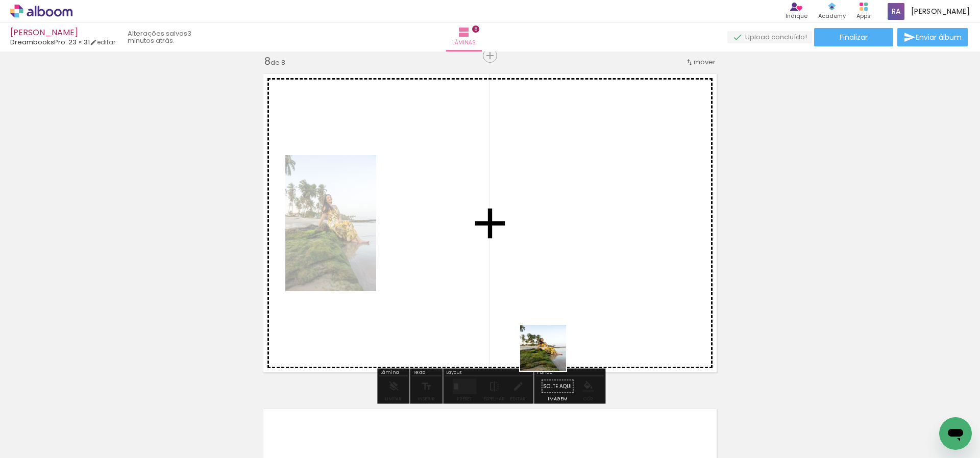
scroll to position [2360, 0]
drag, startPoint x: 551, startPoint y: 356, endPoint x: 574, endPoint y: 334, distance: 31.8
click at [560, 274] on quentale-workspace at bounding box center [490, 229] width 980 height 458
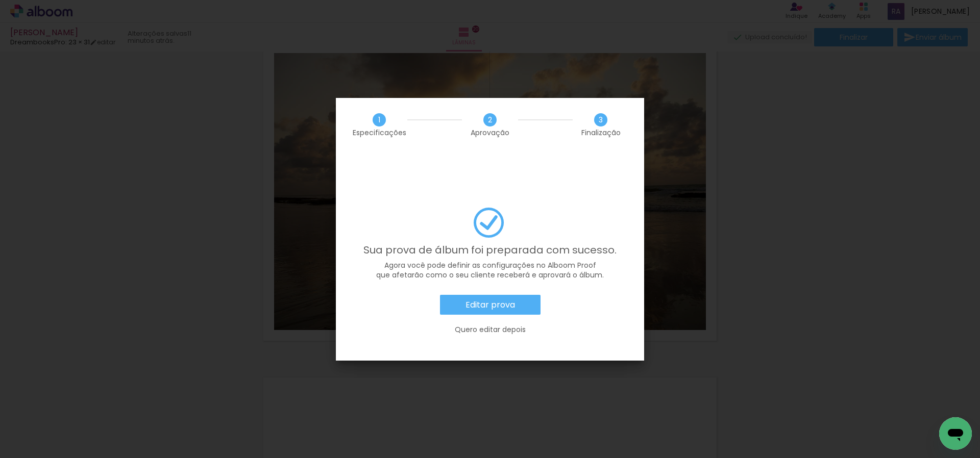
scroll to position [488, 0]
click at [0, 0] on slot "Editar prova" at bounding box center [0, 0] width 0 height 0
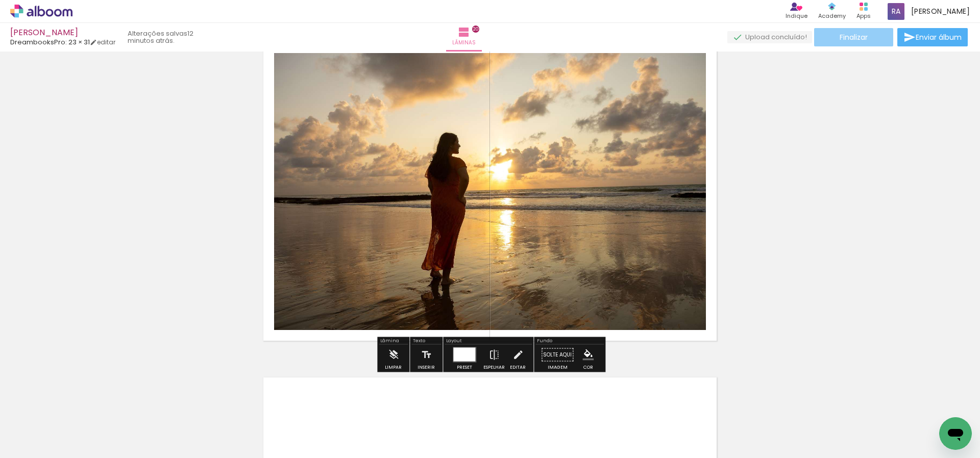
click at [857, 39] on span "Finalizar" at bounding box center [853, 37] width 28 height 7
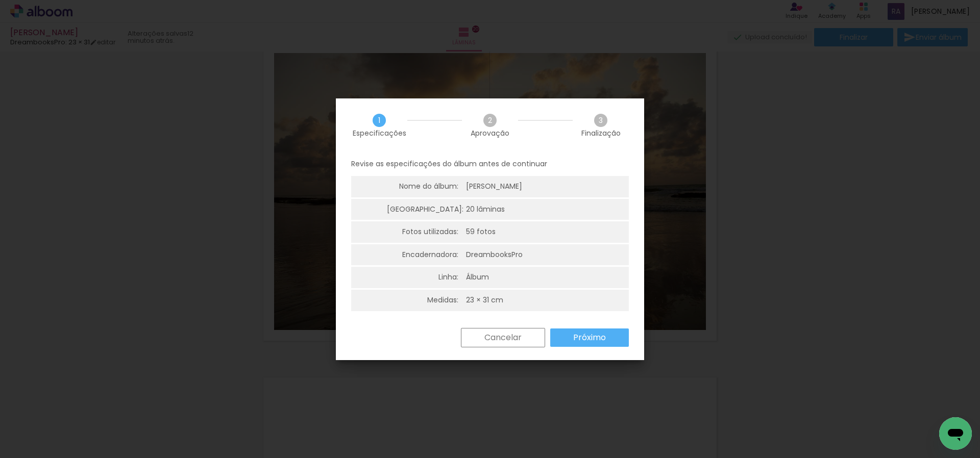
click at [0, 0] on slot "Próximo" at bounding box center [0, 0] width 0 height 0
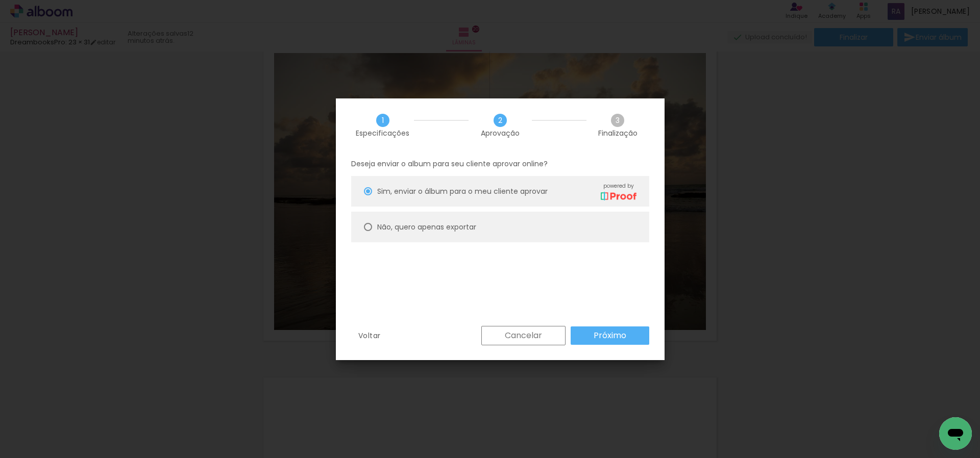
click at [0, 0] on slot "Próximo" at bounding box center [0, 0] width 0 height 0
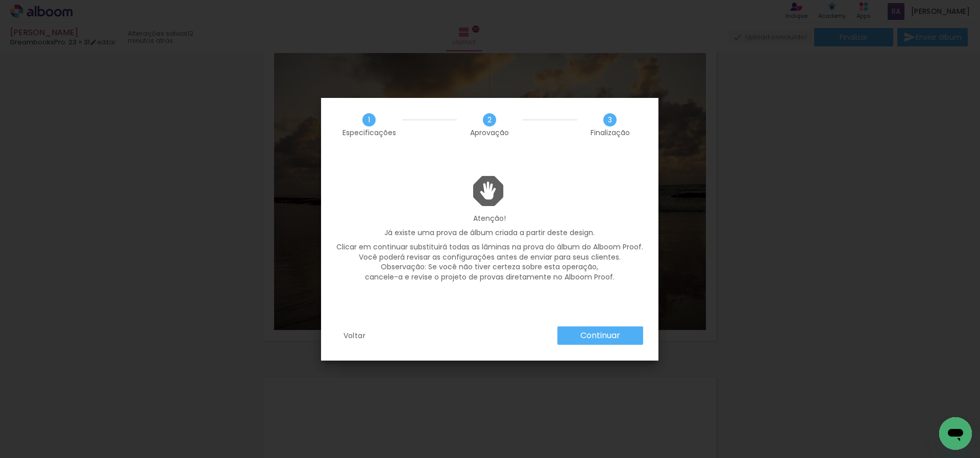
click at [0, 0] on slot "Continuar" at bounding box center [0, 0] width 0 height 0
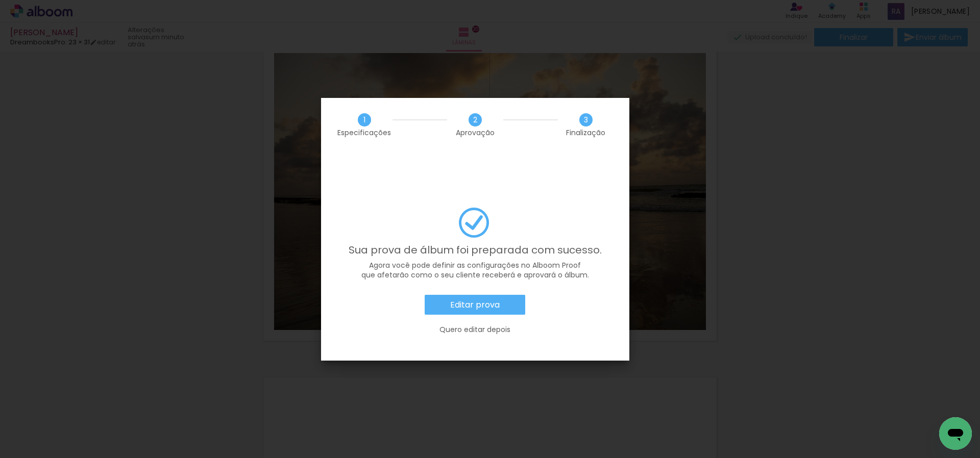
scroll to position [488, 0]
click at [503, 295] on paper-button "Editar prova" at bounding box center [475, 305] width 101 height 20
